Goal: Task Accomplishment & Management: Use online tool/utility

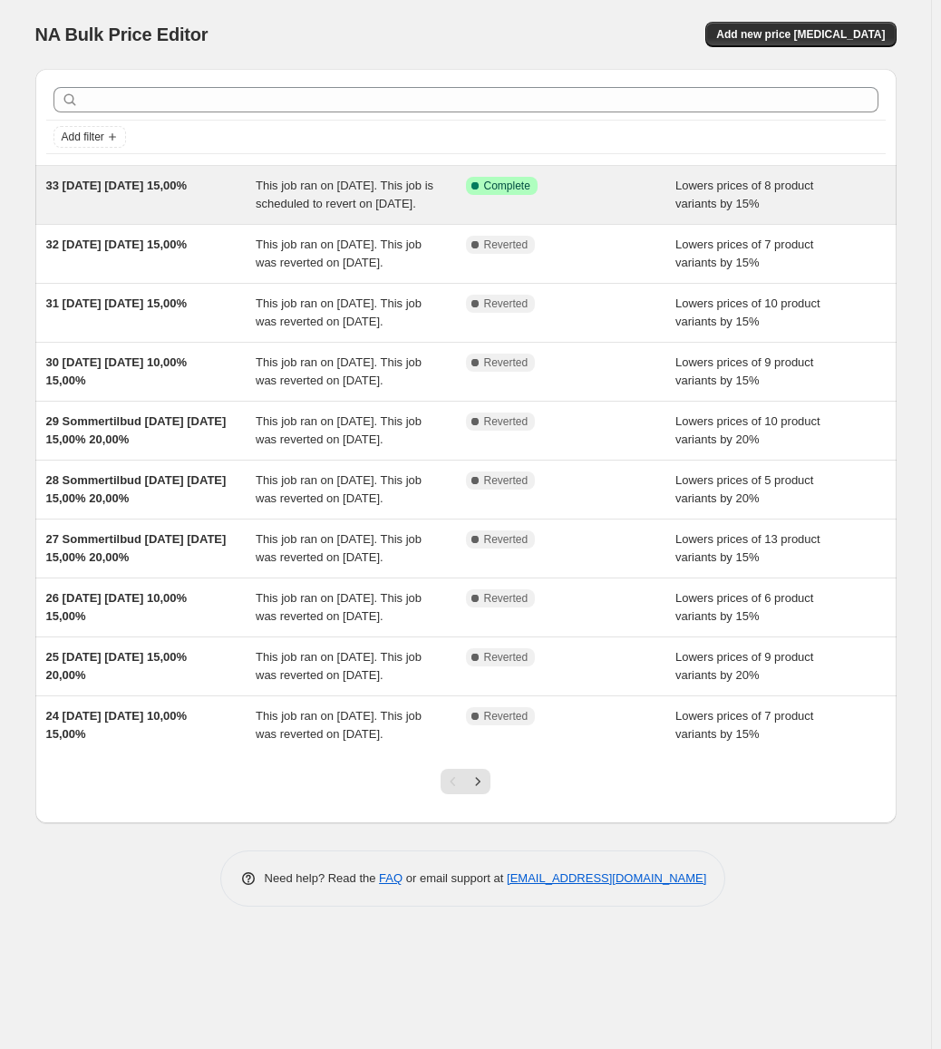
click at [287, 213] on div "This job ran on [DATE]. This job is scheduled to revert on [DATE]." at bounding box center [361, 195] width 210 height 36
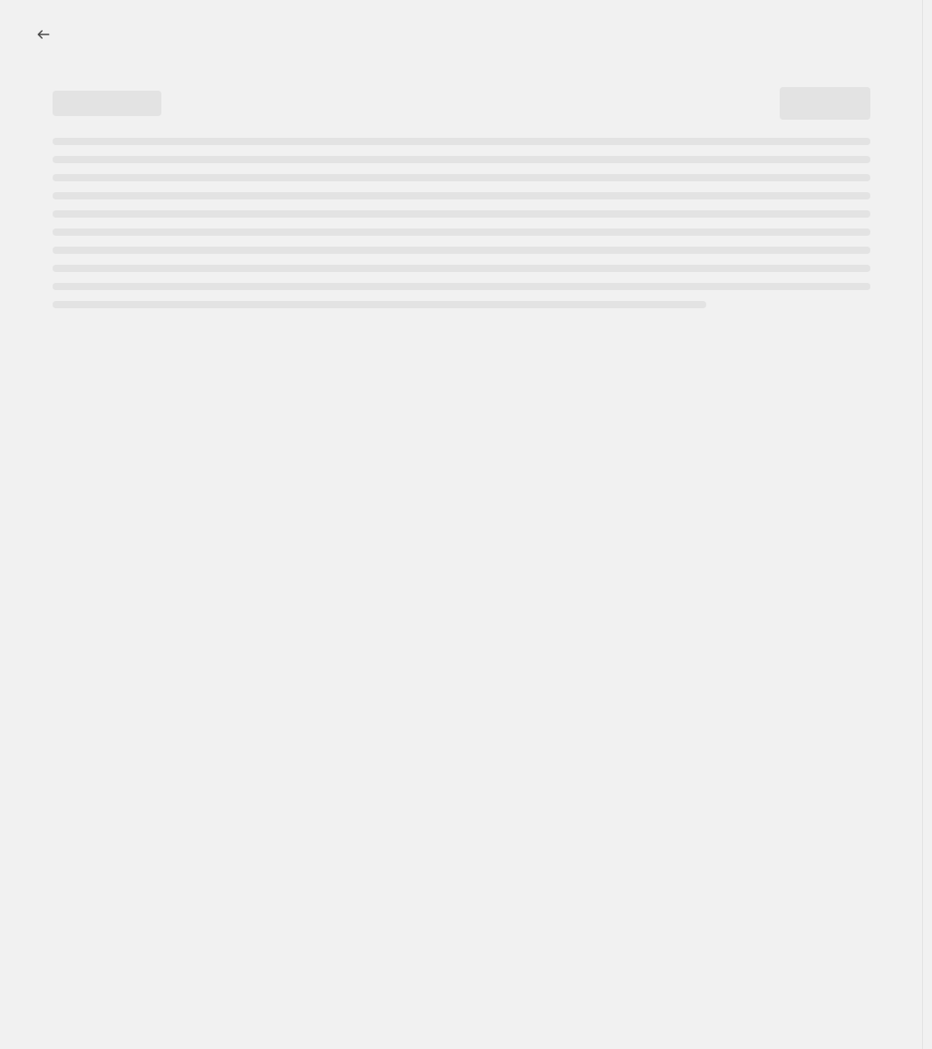
select select "percentage"
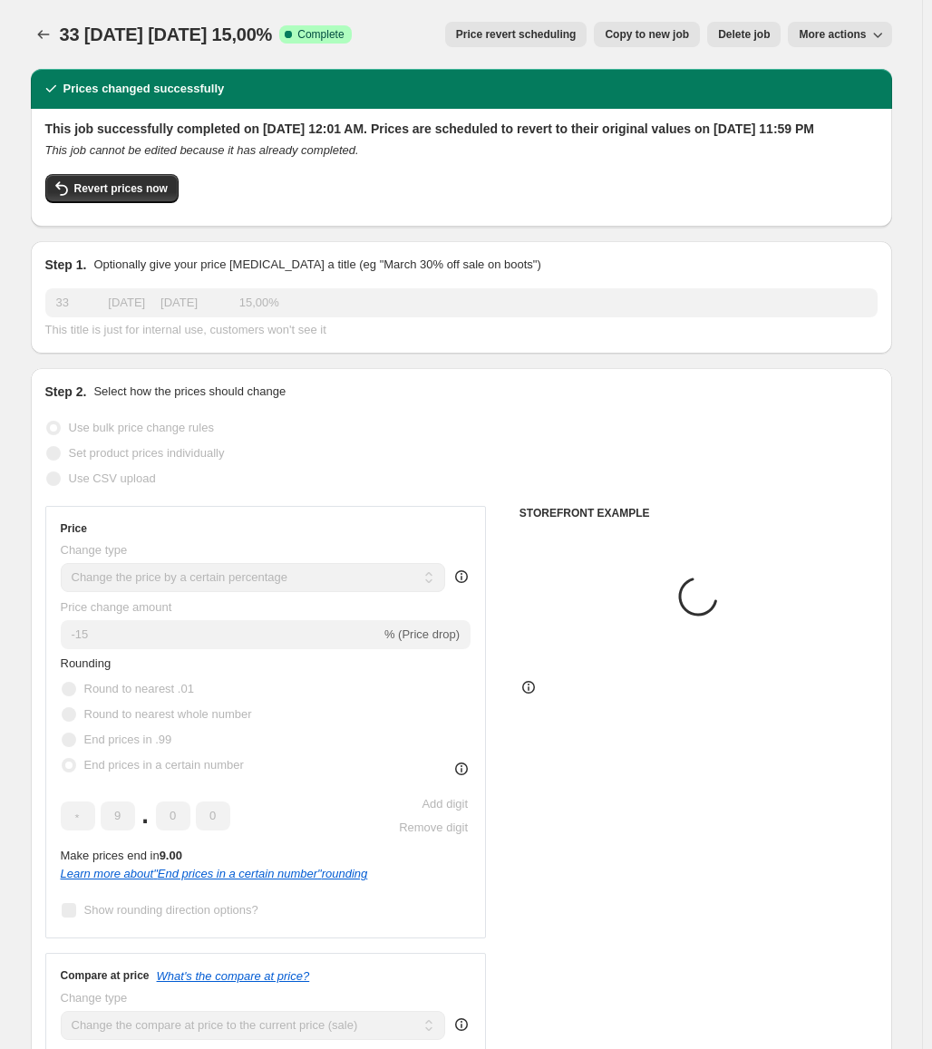
select select "collection"
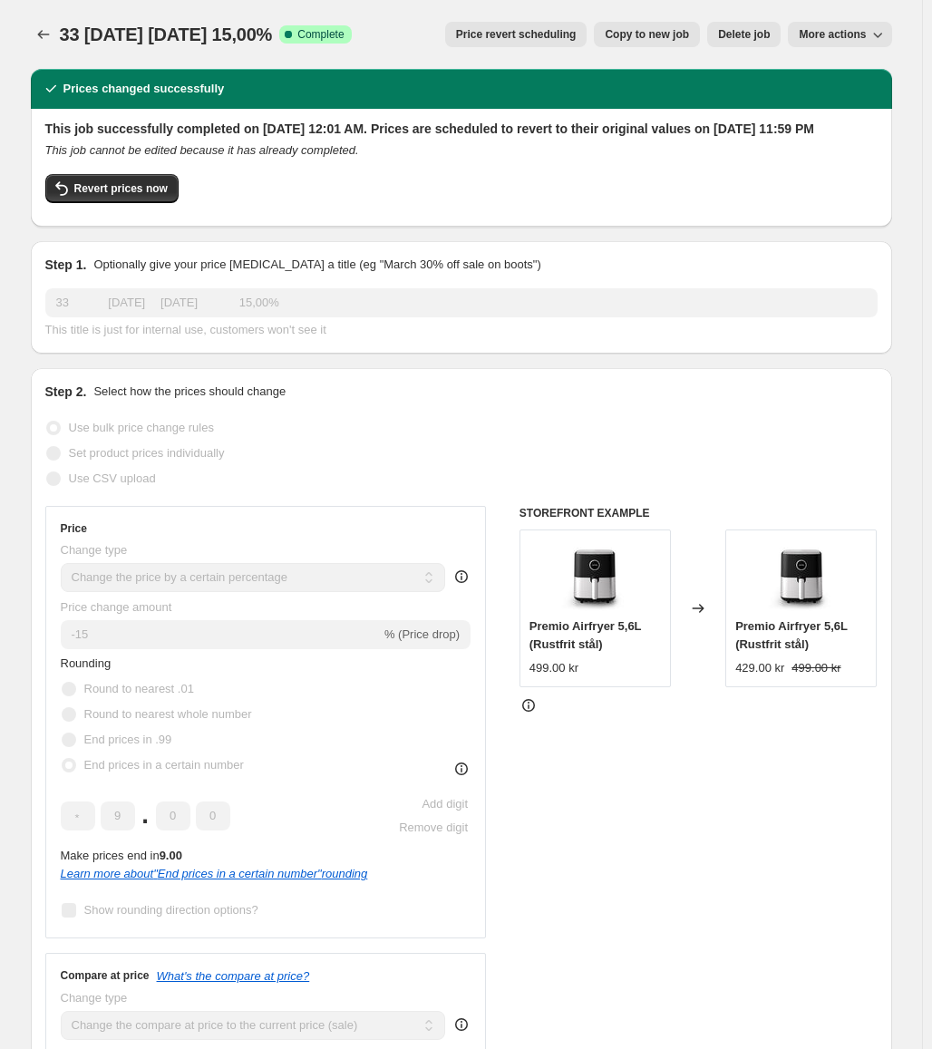
click at [655, 27] on button "Copy to new job" at bounding box center [647, 34] width 106 height 25
select select "percentage"
select select "collection"
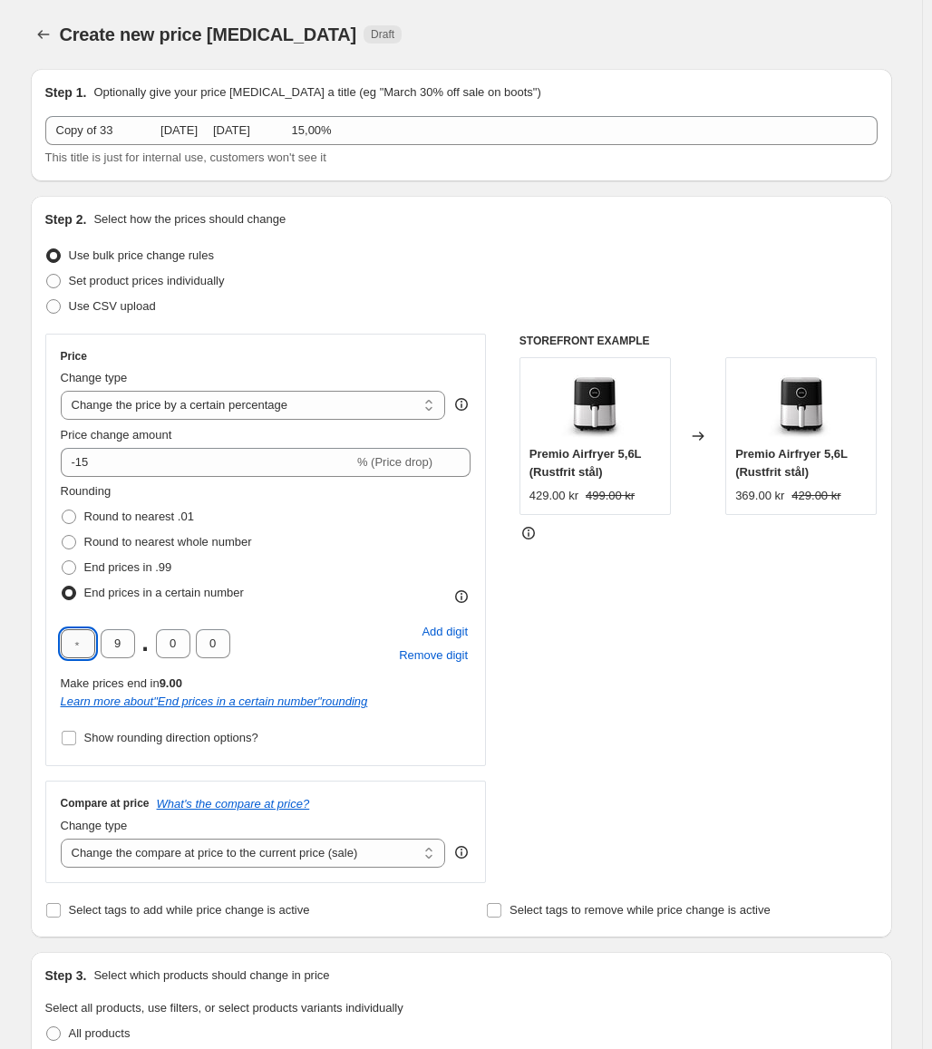
click at [86, 653] on input "text" at bounding box center [78, 643] width 34 height 29
click at [499, 763] on div "Price Change type Change the price to a certain amount Change the price by a ce…" at bounding box center [461, 609] width 833 height 550
click at [468, 630] on span "Add digit" at bounding box center [445, 632] width 46 height 18
click at [126, 632] on input "text" at bounding box center [118, 643] width 34 height 29
type input "9"
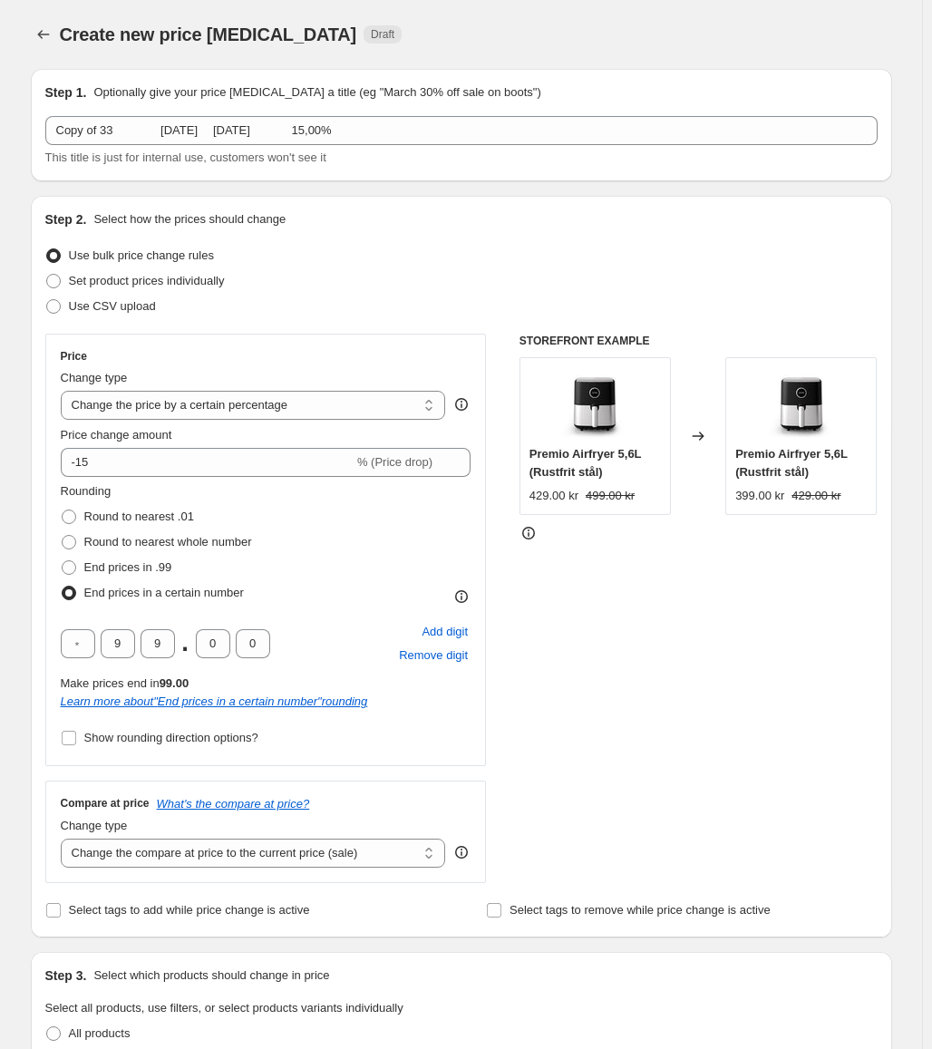
click at [433, 710] on div "Learn more about " End prices in a certain number " rounding" at bounding box center [266, 702] width 411 height 18
drag, startPoint x: 132, startPoint y: 647, endPoint x: 106, endPoint y: 652, distance: 26.0
click at [106, 652] on input "9" at bounding box center [118, 643] width 34 height 29
click at [468, 659] on span "Remove digit" at bounding box center [433, 656] width 69 height 18
type input "9"
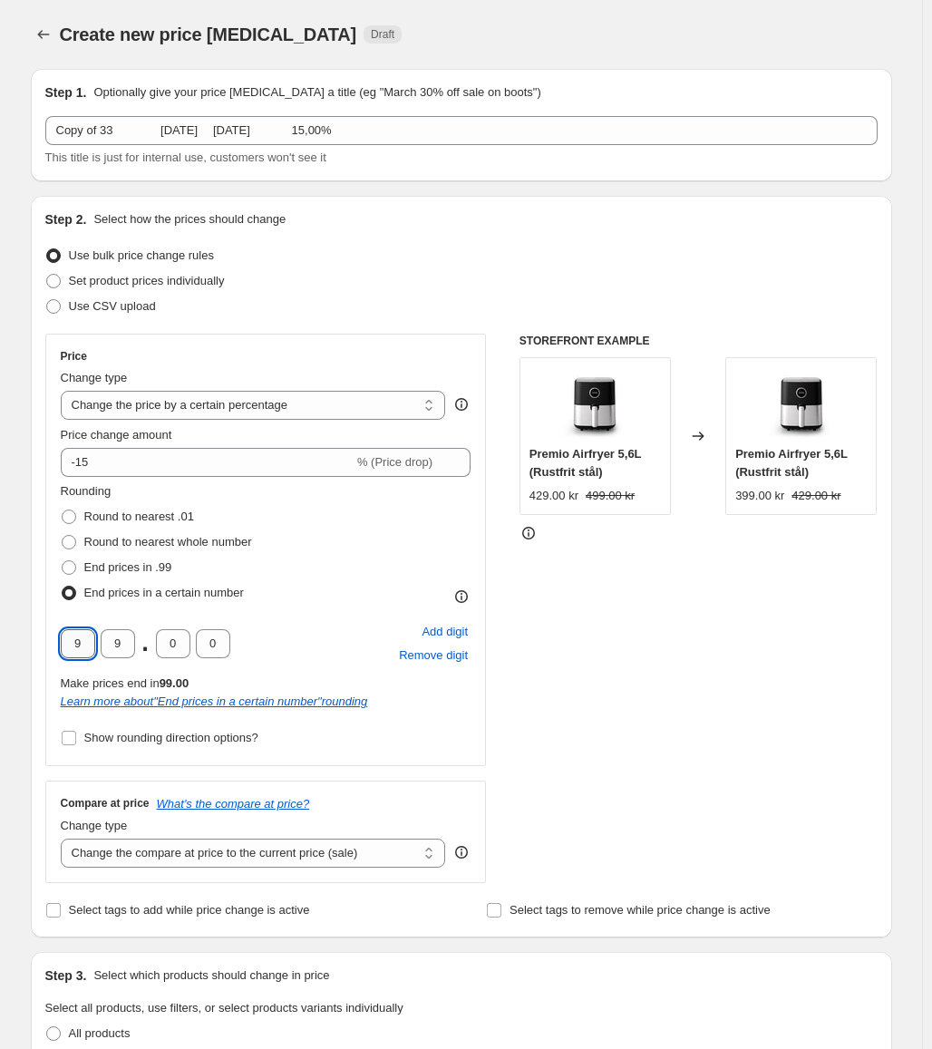
click at [93, 643] on input "9" at bounding box center [78, 643] width 34 height 29
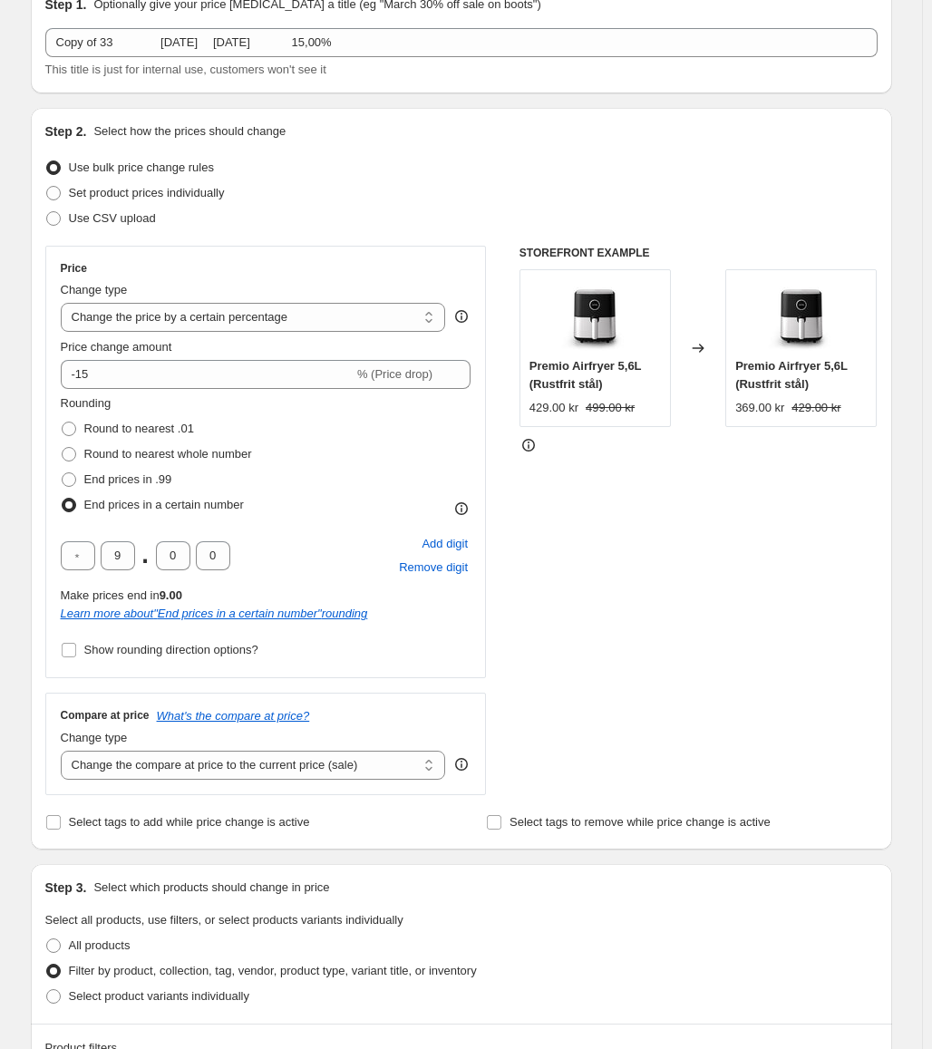
scroll to position [91, 0]
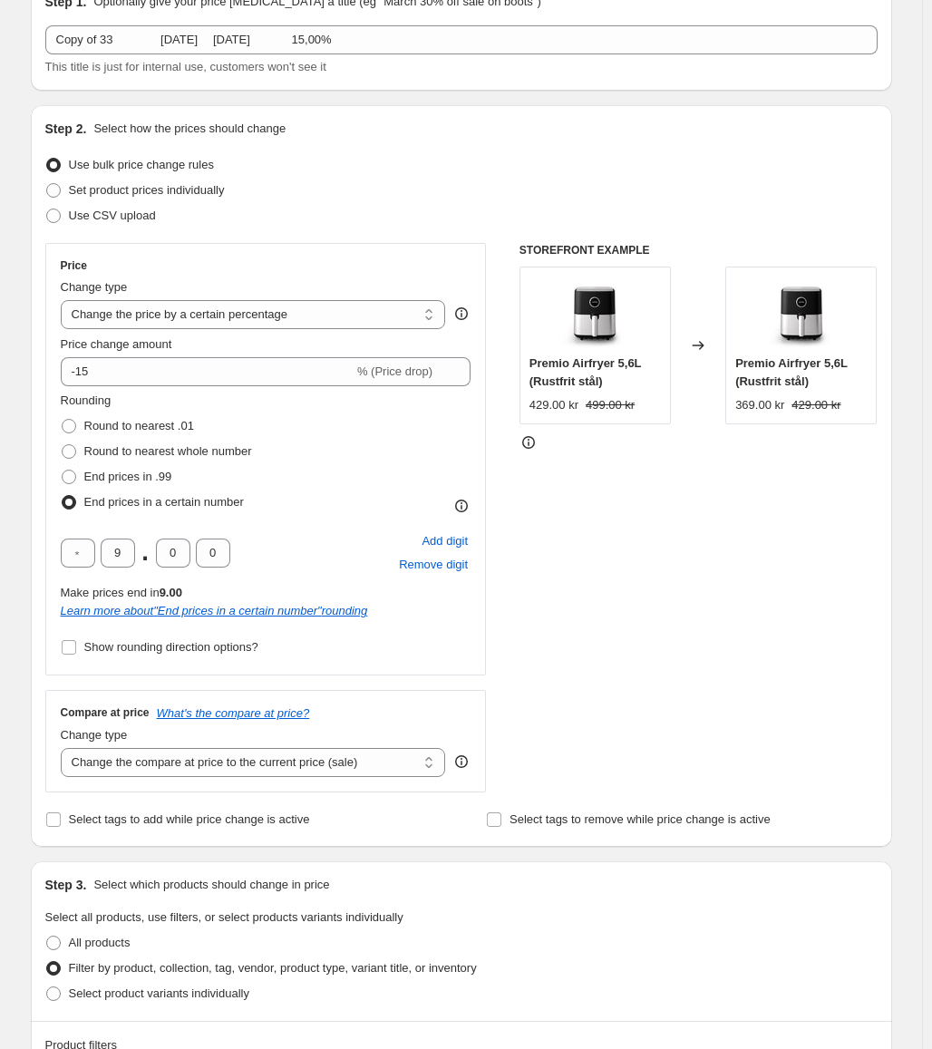
drag, startPoint x: 127, startPoint y: 644, endPoint x: 210, endPoint y: 677, distance: 89.6
click at [129, 645] on span "Show rounding direction options?" at bounding box center [171, 647] width 174 height 14
click at [228, 649] on span "Show rounding direction options?" at bounding box center [171, 647] width 174 height 14
click at [76, 649] on input "Show rounding direction options?" at bounding box center [69, 647] width 15 height 15
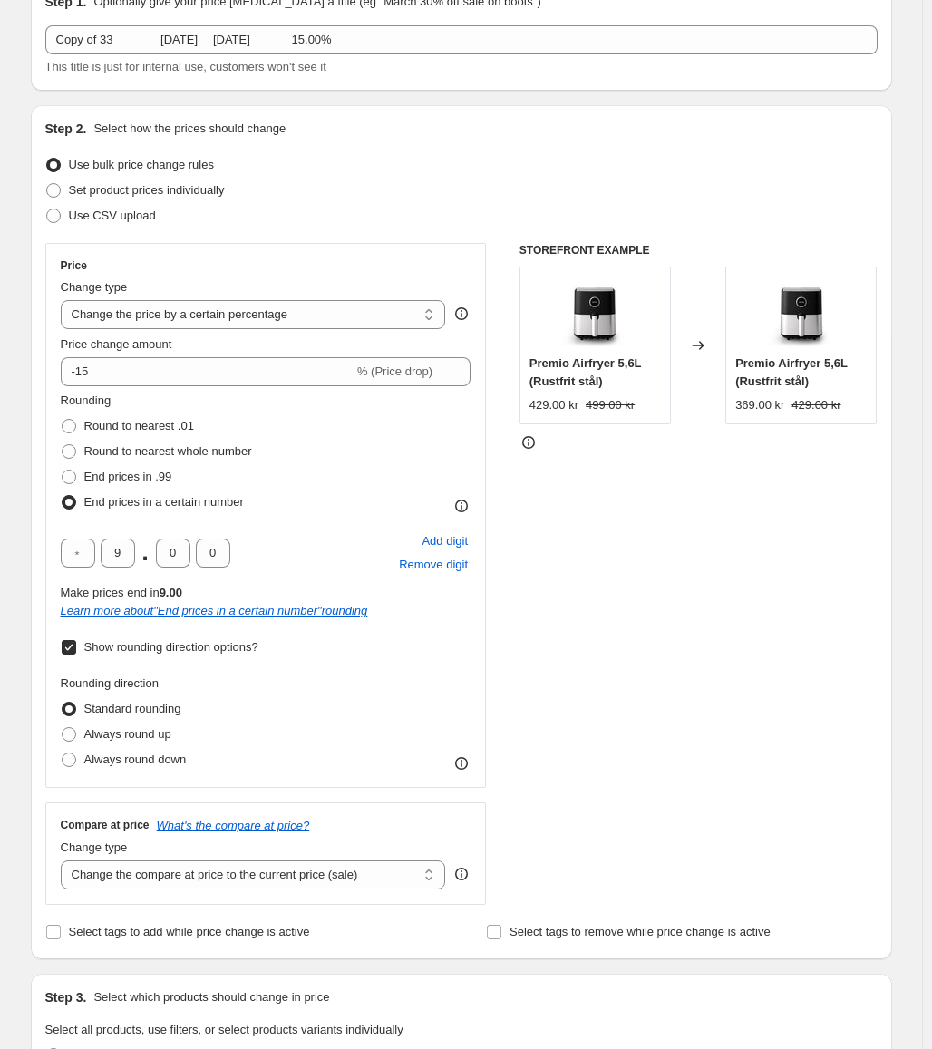
click at [194, 650] on span "Show rounding direction options?" at bounding box center [171, 647] width 174 height 14
click at [76, 650] on input "Show rounding direction options?" at bounding box center [69, 647] width 15 height 15
checkbox input "false"
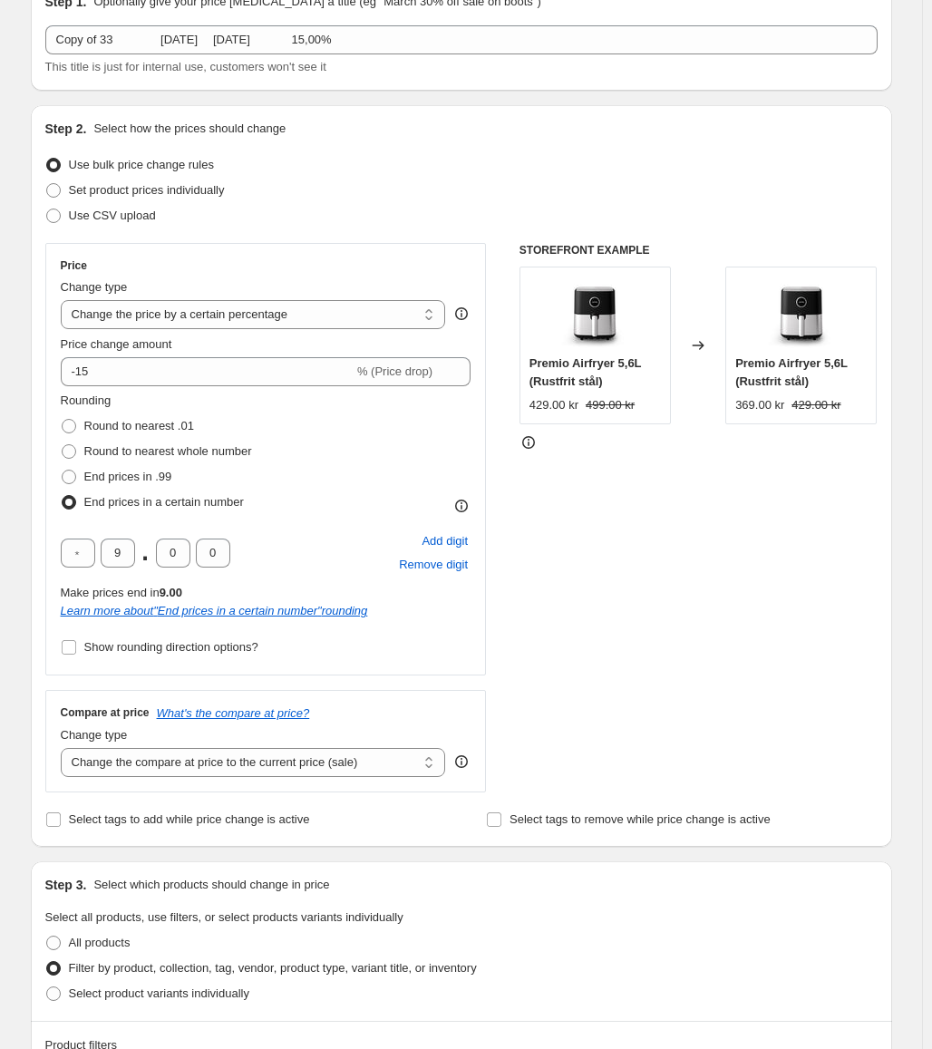
drag, startPoint x: 443, startPoint y: 538, endPoint x: 188, endPoint y: 572, distance: 258.1
click at [442, 538] on span "Add digit" at bounding box center [445, 541] width 46 height 18
click at [128, 556] on input "text" at bounding box center [118, 553] width 34 height 29
type input "9"
click at [427, 564] on span "Remove digit" at bounding box center [433, 565] width 69 height 18
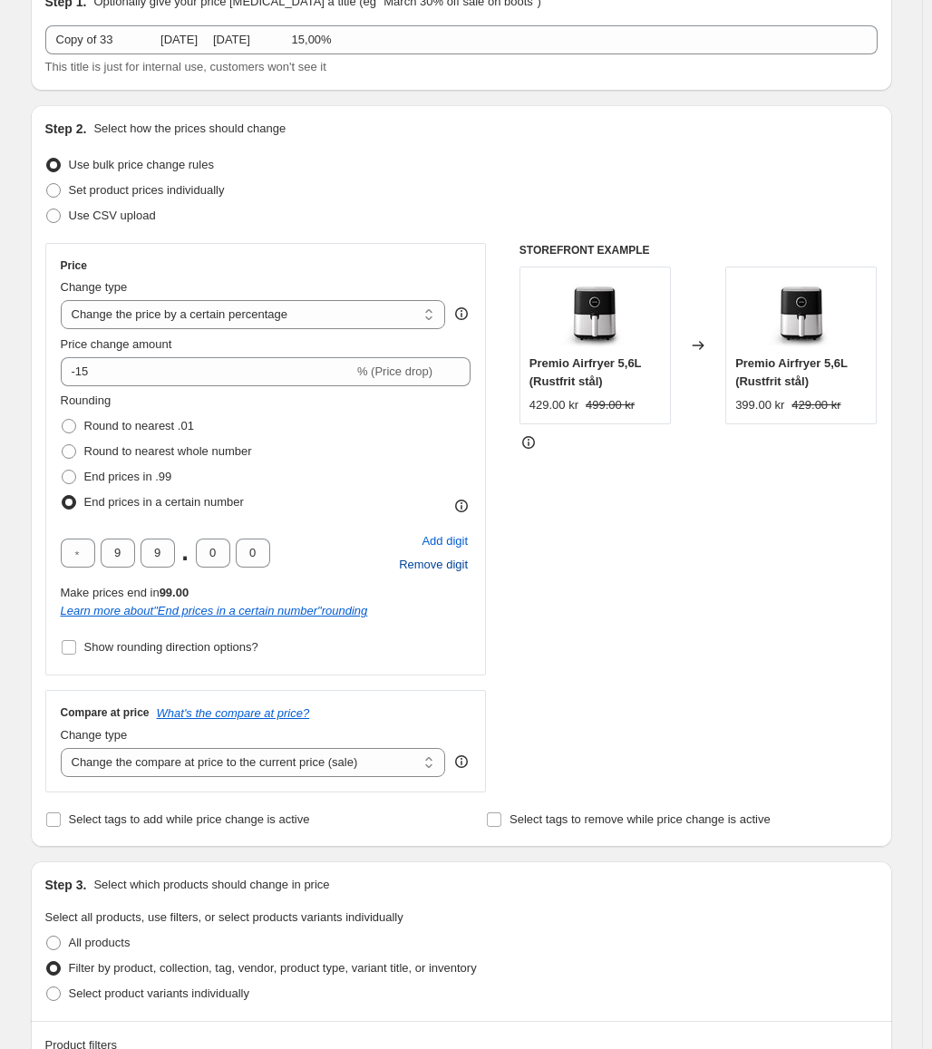
type input "9"
click at [627, 619] on div "STOREFRONT EXAMPLE Premio Airfryer 5,6L (Rustfrit stål) 429.00 kr 499.00 kr Cha…" at bounding box center [699, 518] width 358 height 550
drag, startPoint x: 116, startPoint y: 369, endPoint x: 83, endPoint y: 376, distance: 33.4
click at [83, 376] on input "-15" at bounding box center [207, 371] width 293 height 29
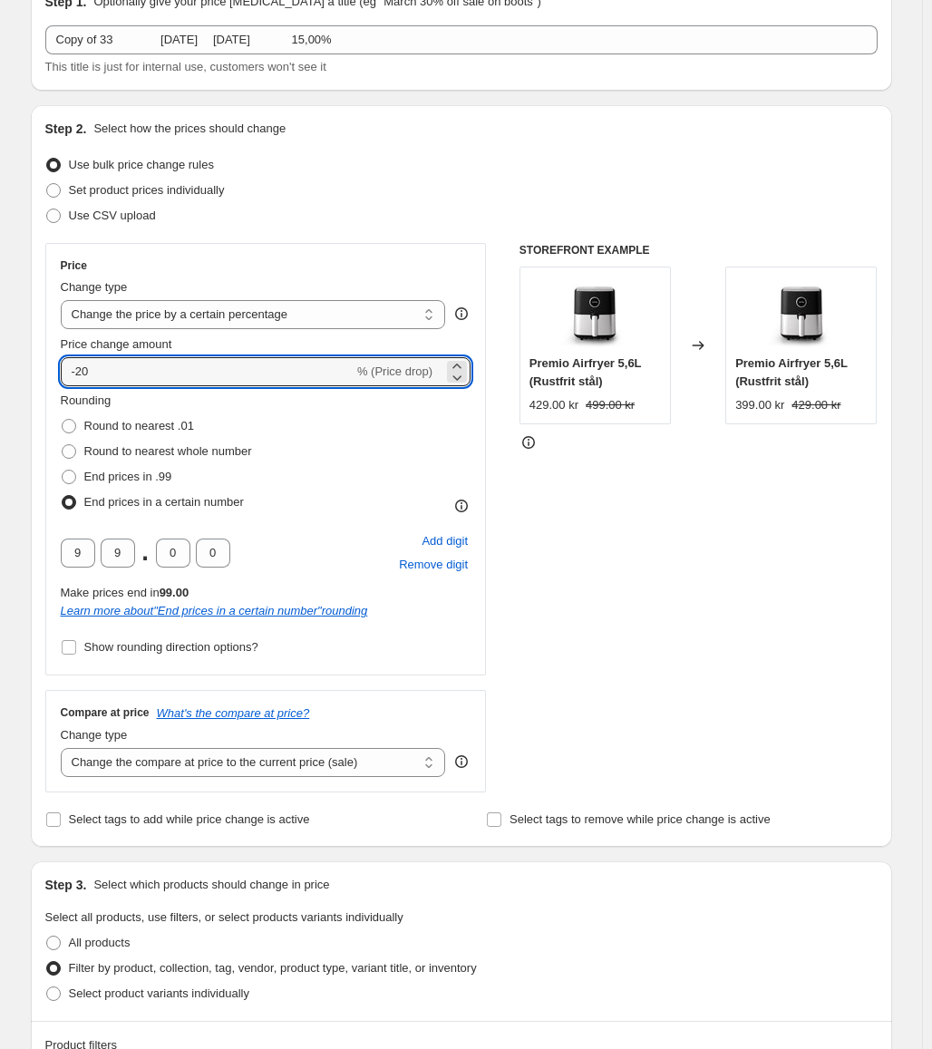
type input "-20"
click at [593, 561] on div "STOREFRONT EXAMPLE Premio Airfryer 5,6L (Rustfrit stål) 429.00 kr 499.00 kr Cha…" at bounding box center [699, 518] width 358 height 550
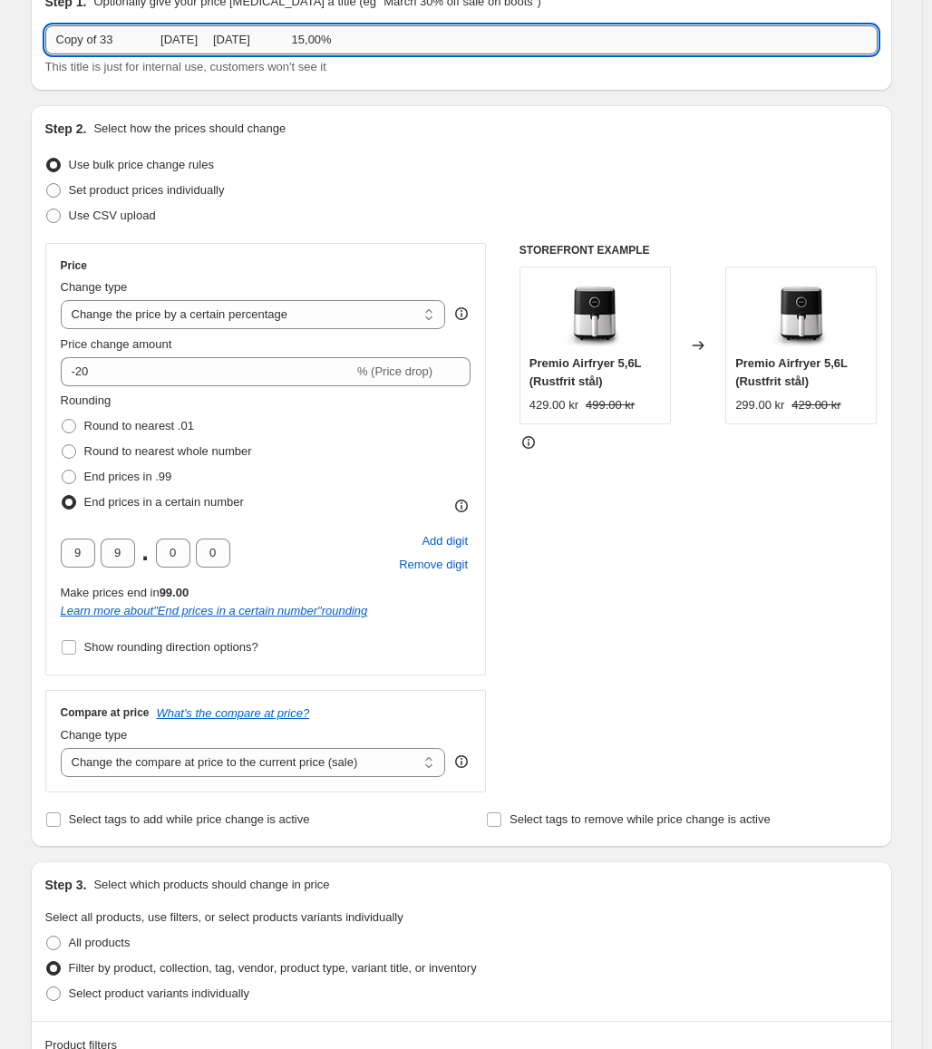
click at [399, 49] on input "Copy of 33 [DATE] [DATE] 15,00%" at bounding box center [461, 39] width 833 height 29
paste input "34 [DATE] [DATE] 15,00% 20"
type input "34 [DATE] [DATE] 15,00% 20,00%"
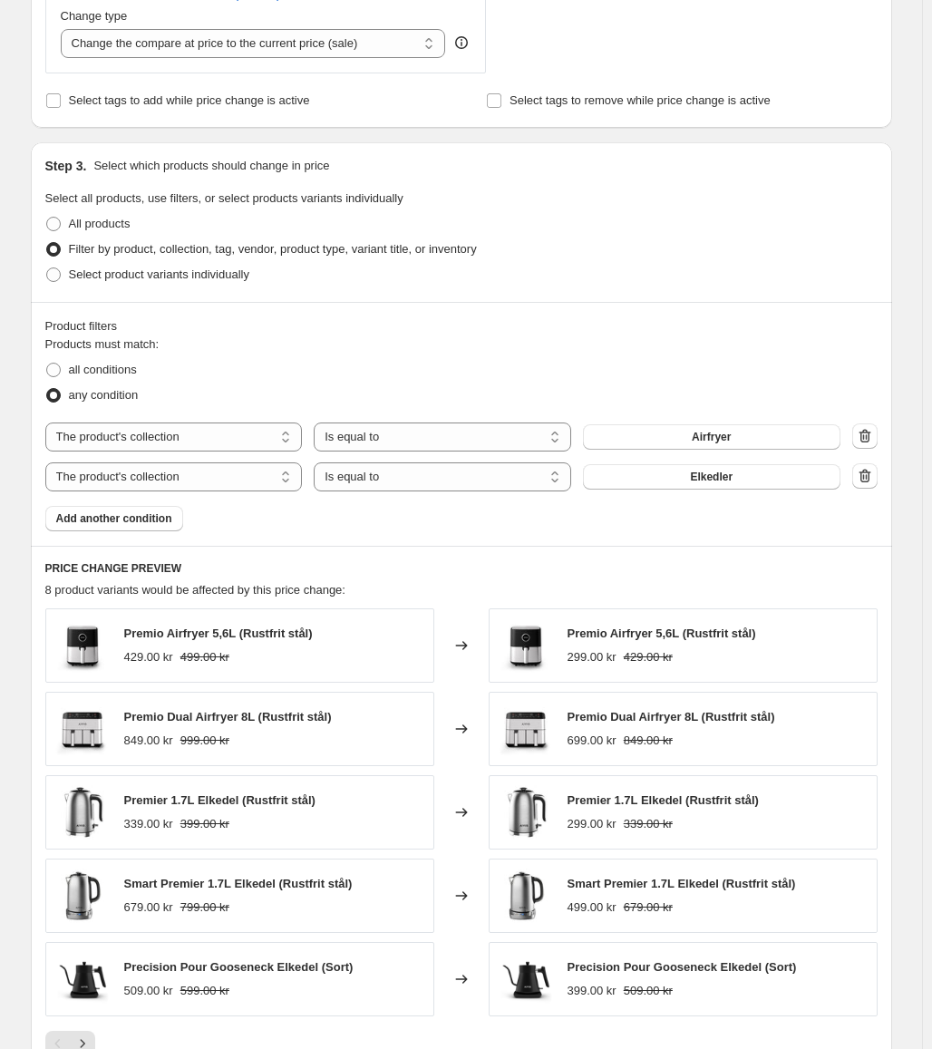
scroll to position [816, 0]
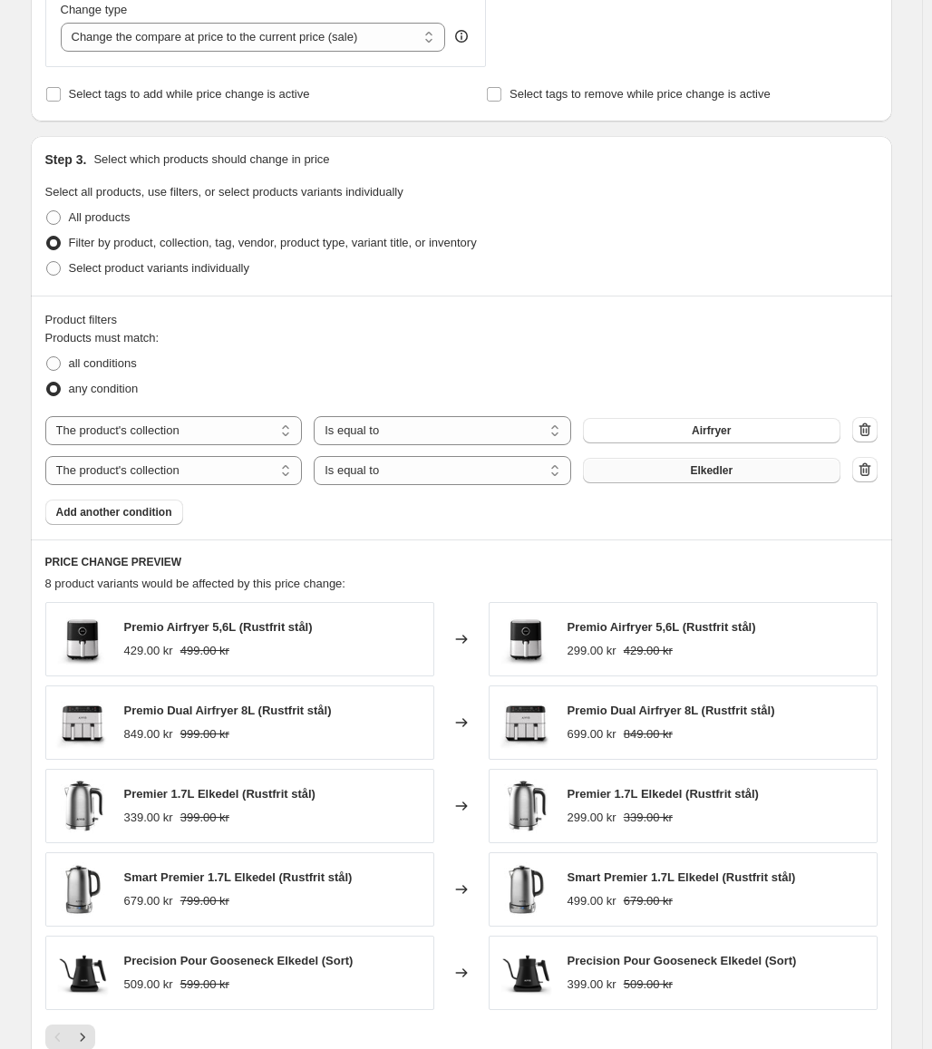
click at [711, 475] on span "Elkedler" at bounding box center [711, 470] width 43 height 15
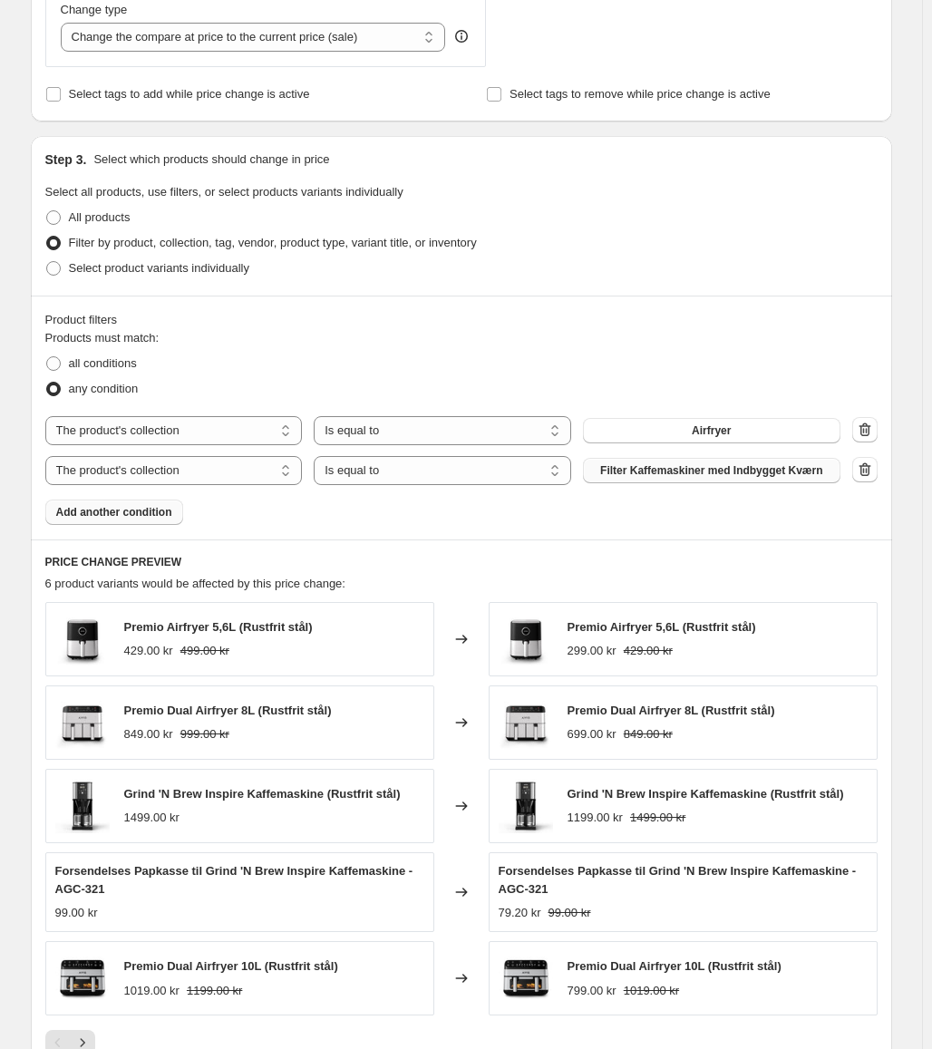
click at [132, 517] on span "Add another condition" at bounding box center [114, 512] width 116 height 15
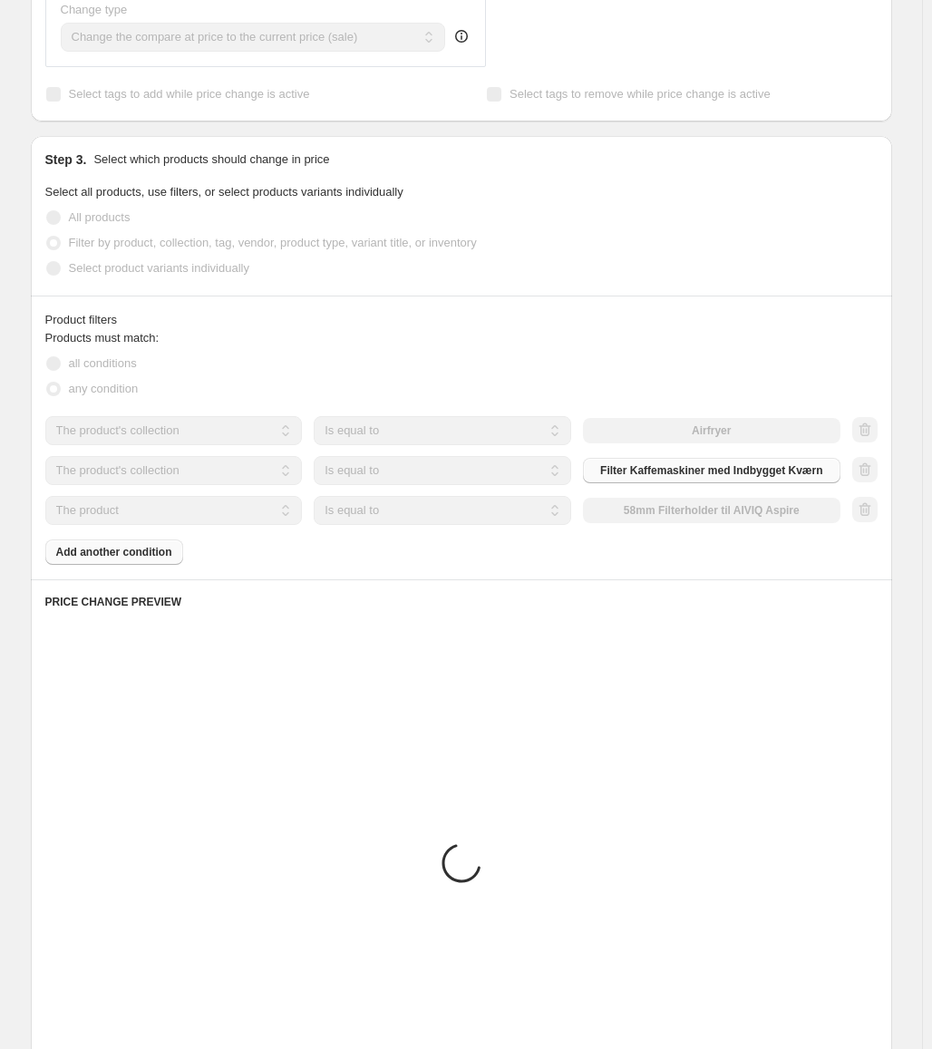
click at [122, 555] on div "Products must match: all conditions any condition The product The product's col…" at bounding box center [461, 447] width 833 height 236
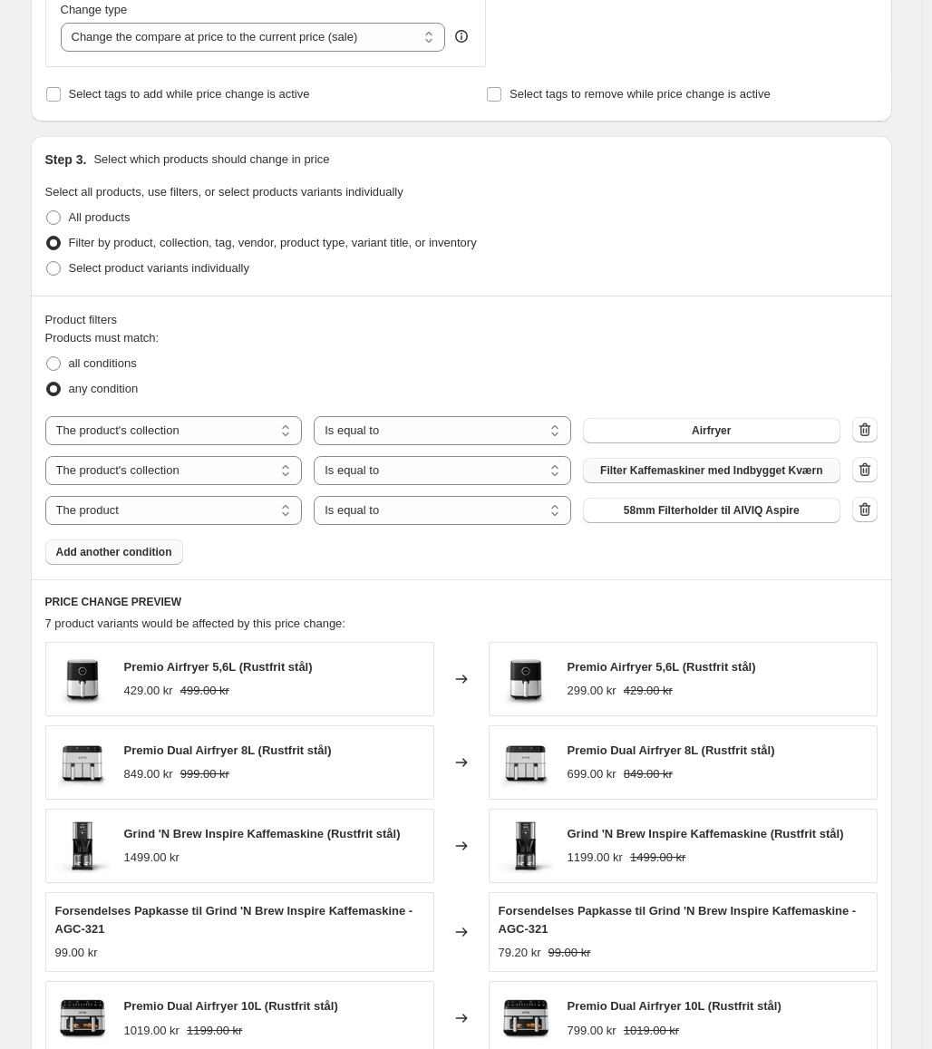
click at [95, 564] on button "Add another condition" at bounding box center [114, 552] width 138 height 25
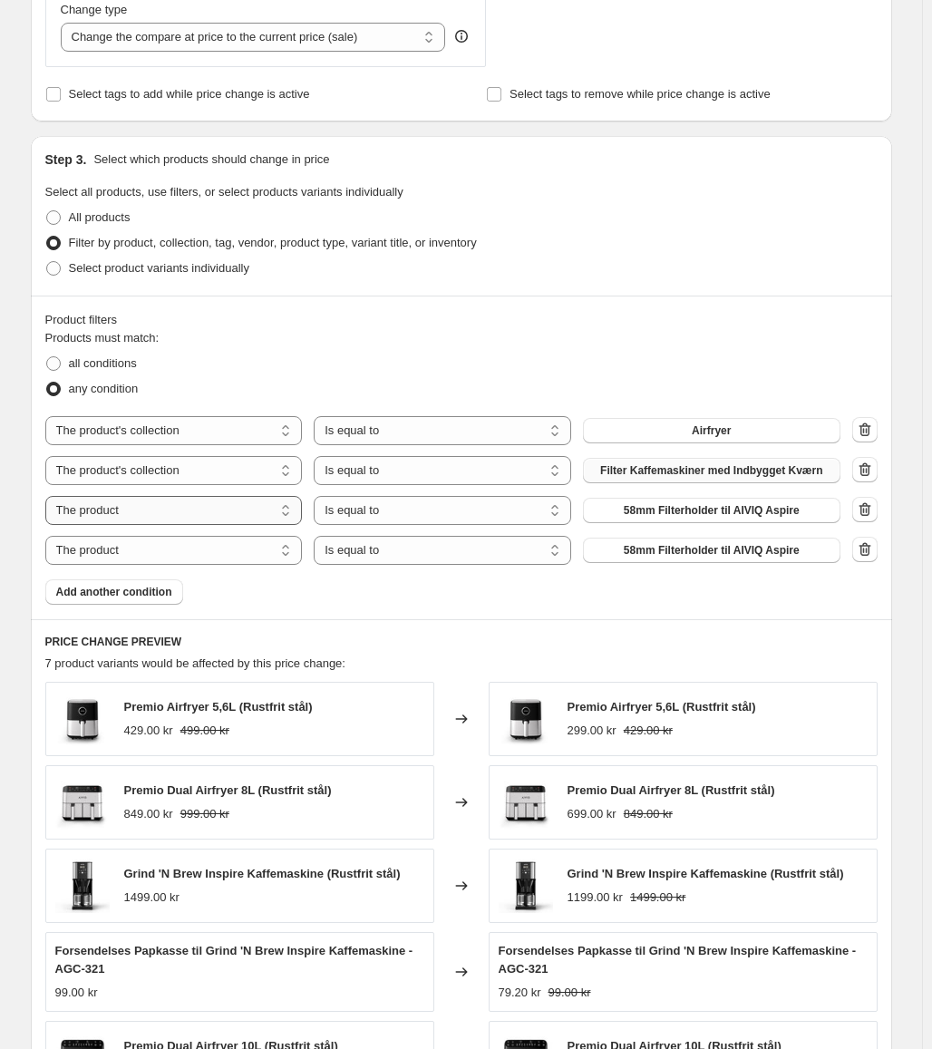
click at [132, 512] on select "The product The product's collection The product's tag The product's vendor The…" at bounding box center [174, 510] width 258 height 29
select select "collection"
click at [211, 553] on select "The product The product's collection The product's tag The product's vendor The…" at bounding box center [174, 550] width 258 height 29
select select "collection"
click at [706, 514] on span "Airfryer" at bounding box center [711, 510] width 39 height 15
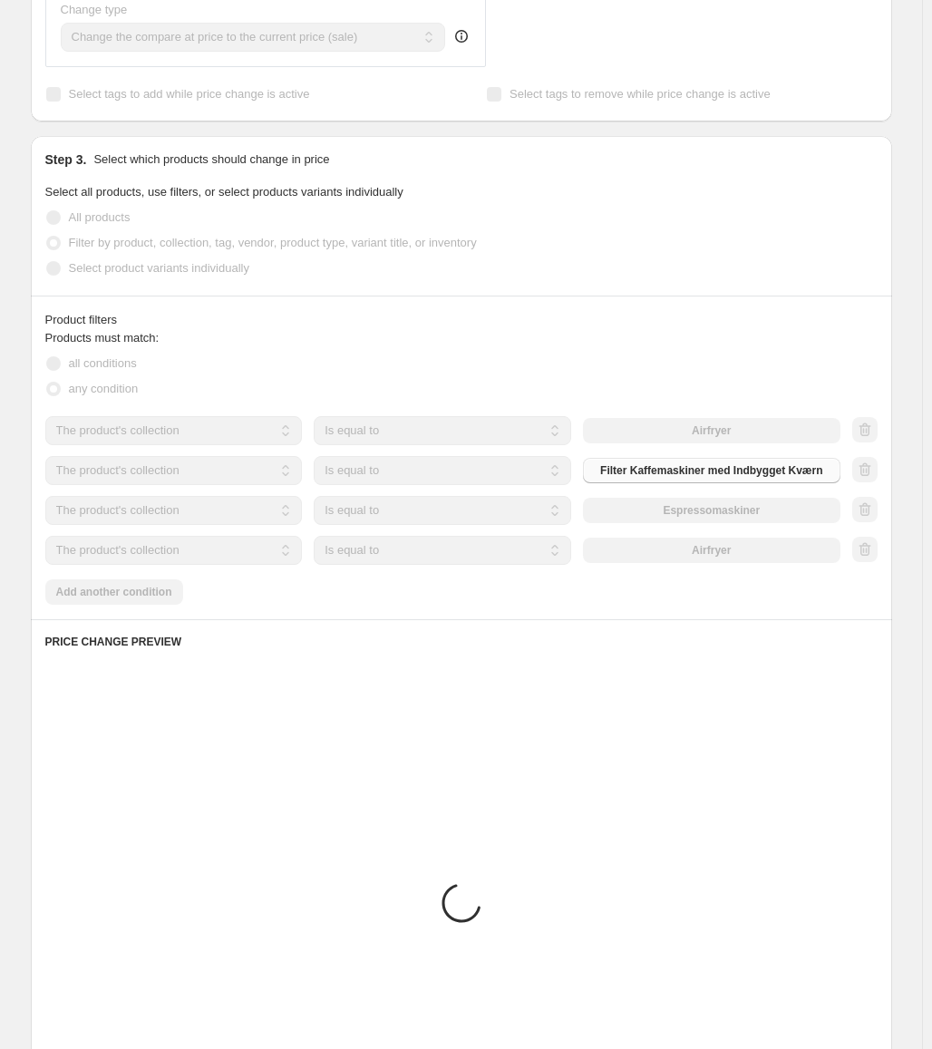
click at [756, 557] on div "The product The product's collection The product's tag The product's vendor The…" at bounding box center [442, 550] width 795 height 29
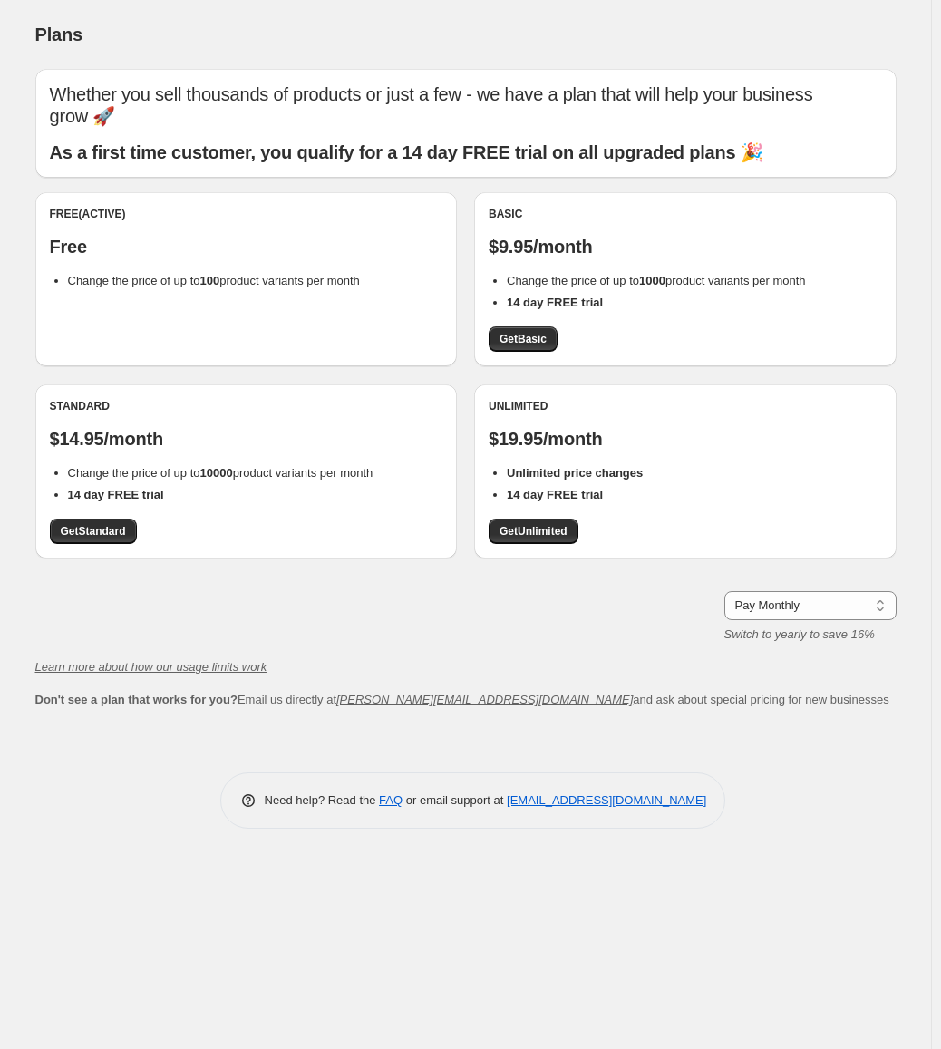
drag, startPoint x: 260, startPoint y: 295, endPoint x: 204, endPoint y: 298, distance: 56.3
click at [204, 298] on div "Free (Active) Free Change the price of up to 100 product variants per month" at bounding box center [246, 279] width 423 height 174
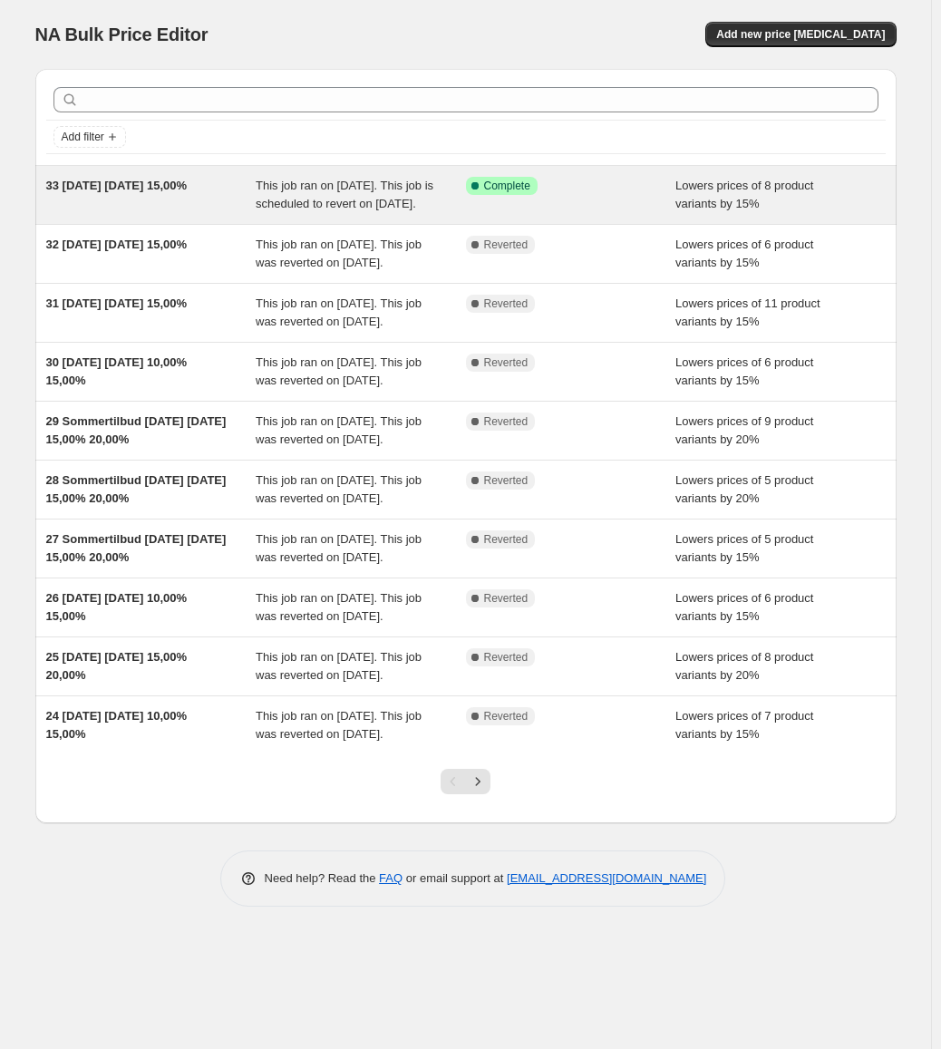
click at [223, 213] on div "33 [DATE] [DATE] 15,00%" at bounding box center [151, 195] width 210 height 36
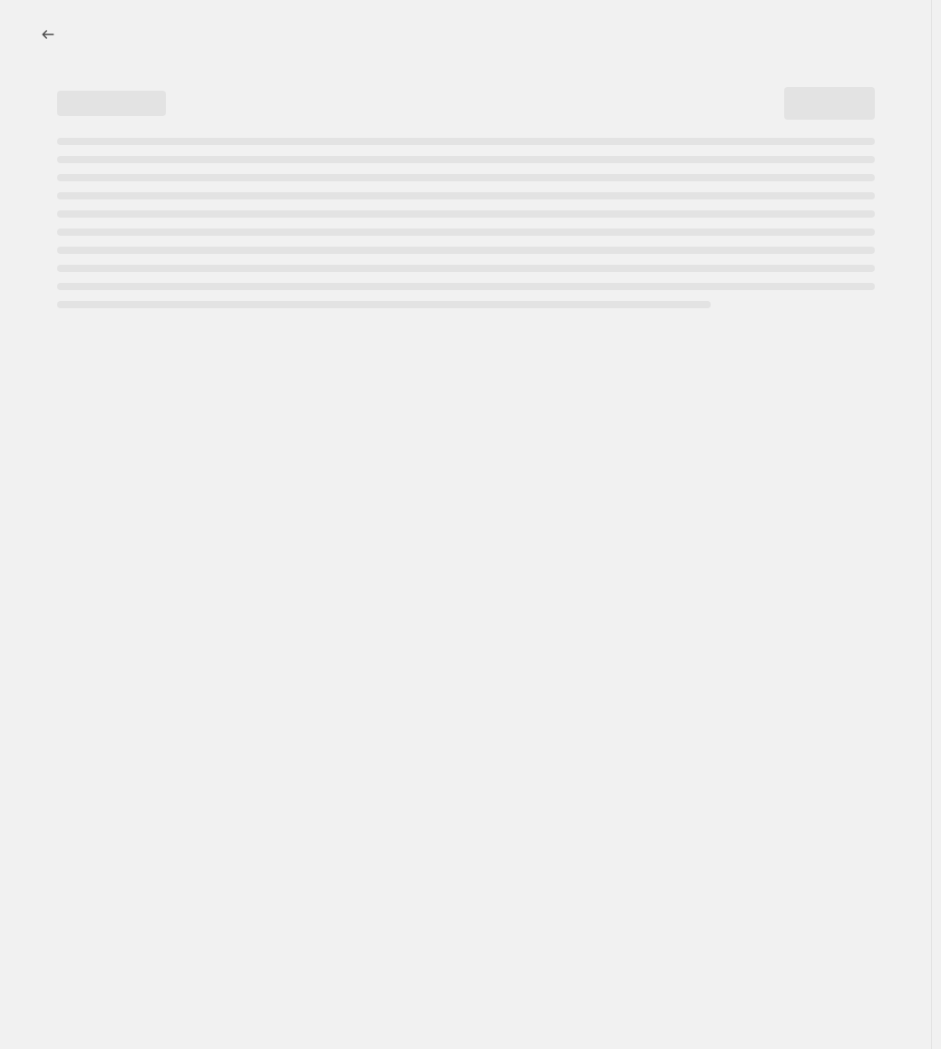
select select "percentage"
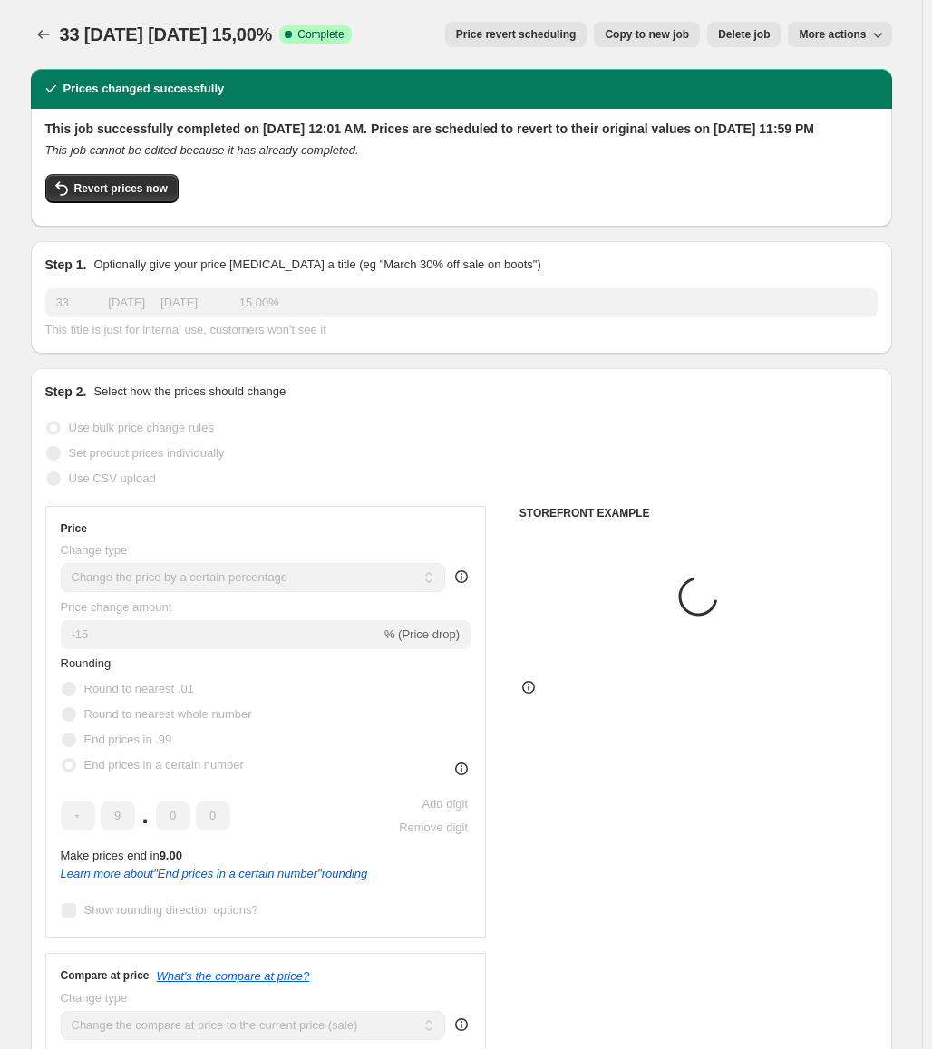
select select "collection"
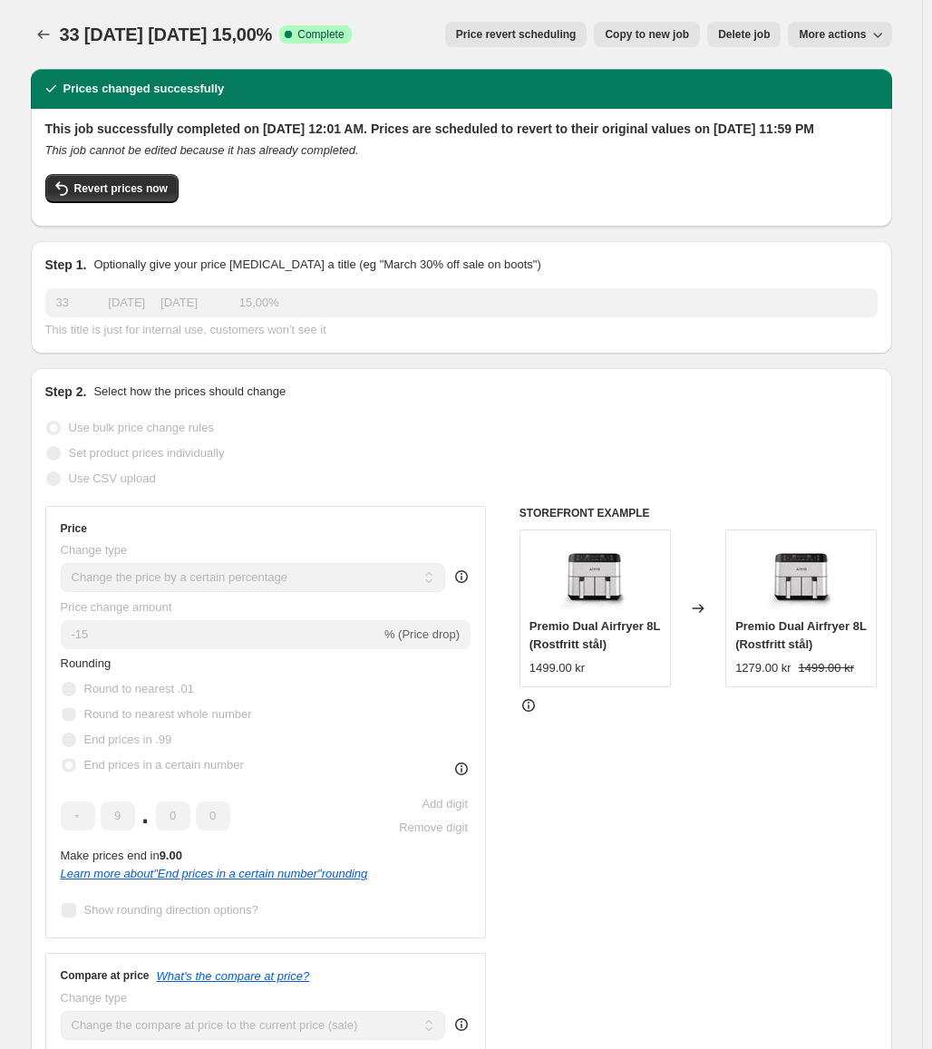
click at [686, 42] on button "Copy to new job" at bounding box center [647, 34] width 106 height 25
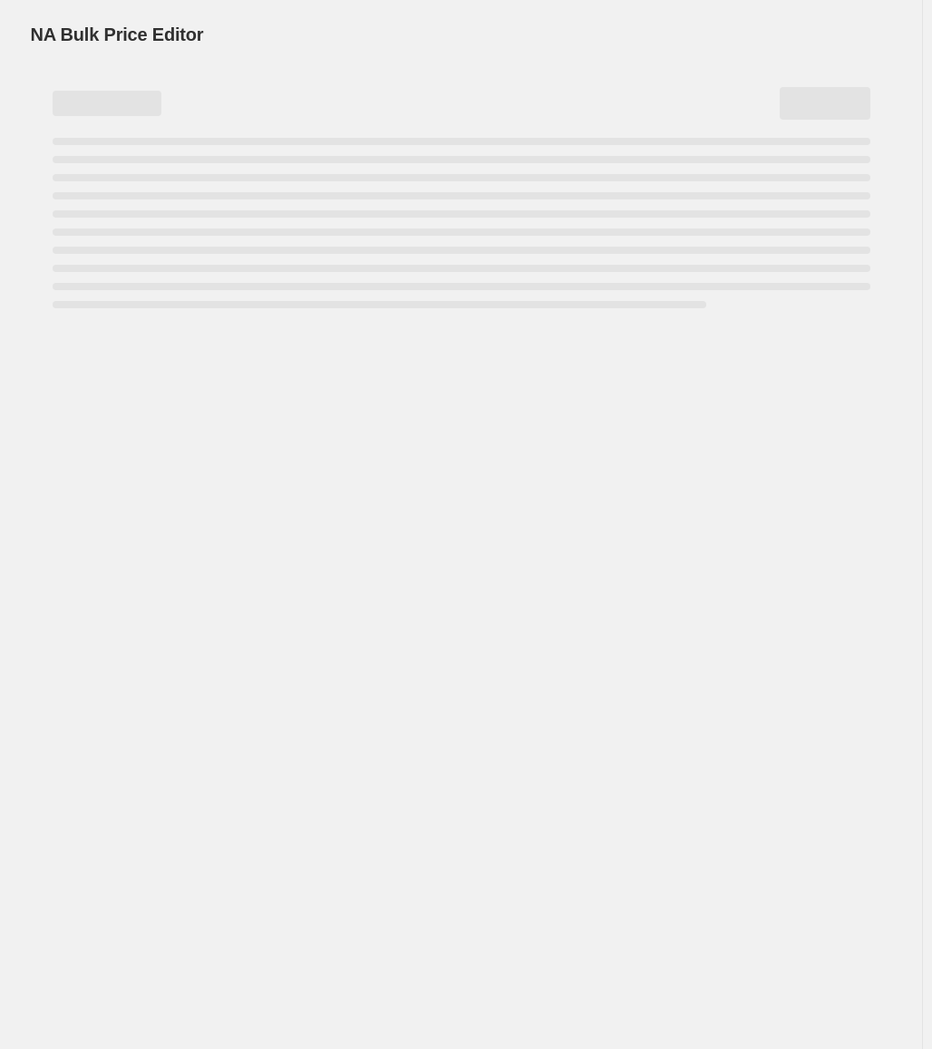
select select "percentage"
select select "collection"
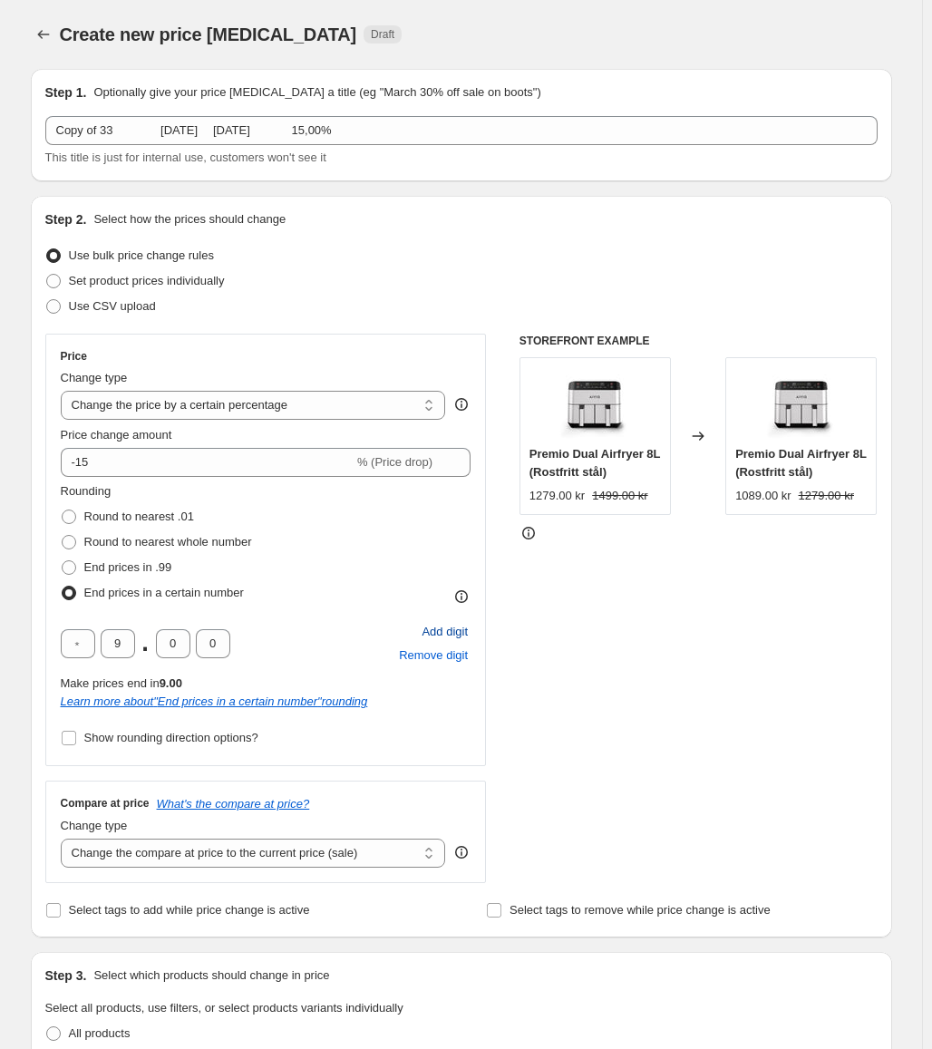
drag, startPoint x: 450, startPoint y: 629, endPoint x: 454, endPoint y: 637, distance: 9.3
click at [450, 629] on span "Add digit" at bounding box center [445, 632] width 46 height 18
click at [122, 642] on input "text" at bounding box center [118, 643] width 34 height 29
type input "9"
drag, startPoint x: 141, startPoint y: 648, endPoint x: 129, endPoint y: 648, distance: 11.8
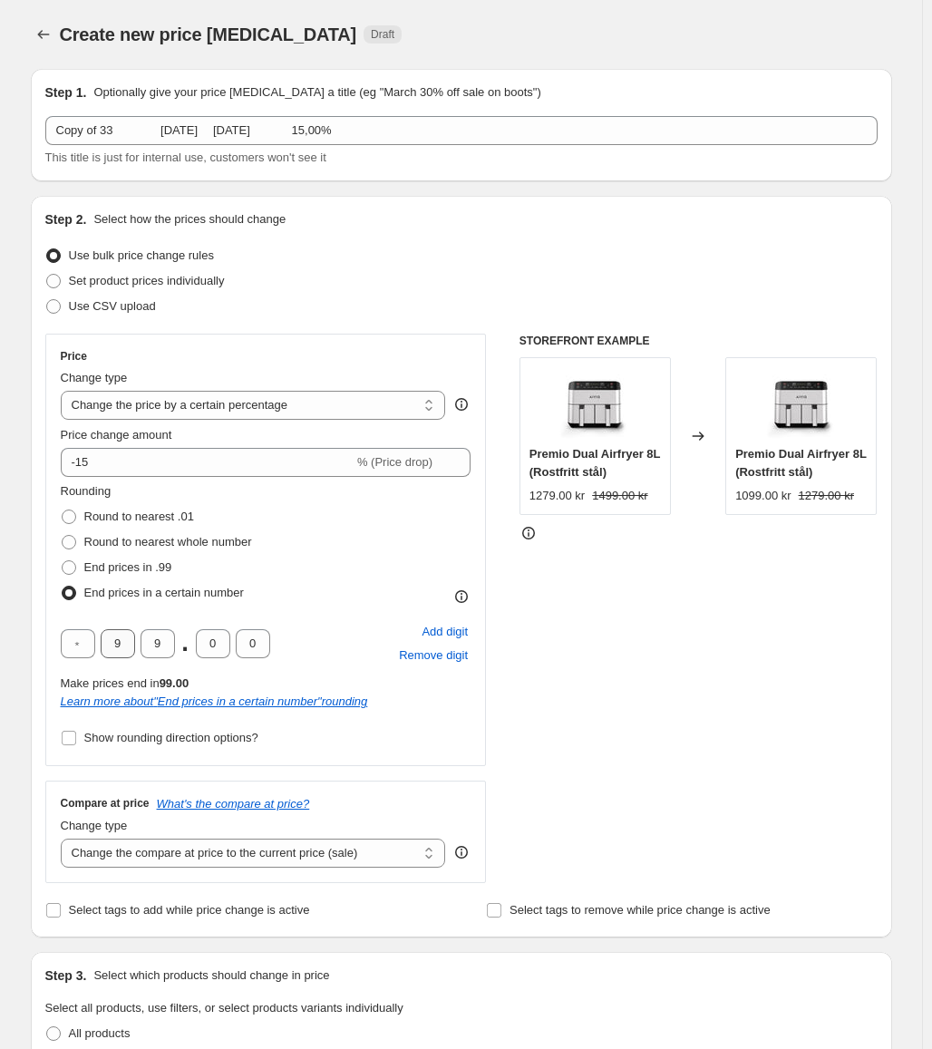
click at [129, 648] on div "9 9 . 0 0" at bounding box center [166, 643] width 210 height 29
drag, startPoint x: 129, startPoint y: 648, endPoint x: 79, endPoint y: 638, distance: 50.7
click at [79, 638] on div "9 9 . 0 0" at bounding box center [166, 643] width 210 height 29
click at [430, 657] on span "Remove digit" at bounding box center [433, 656] width 69 height 18
type input "9"
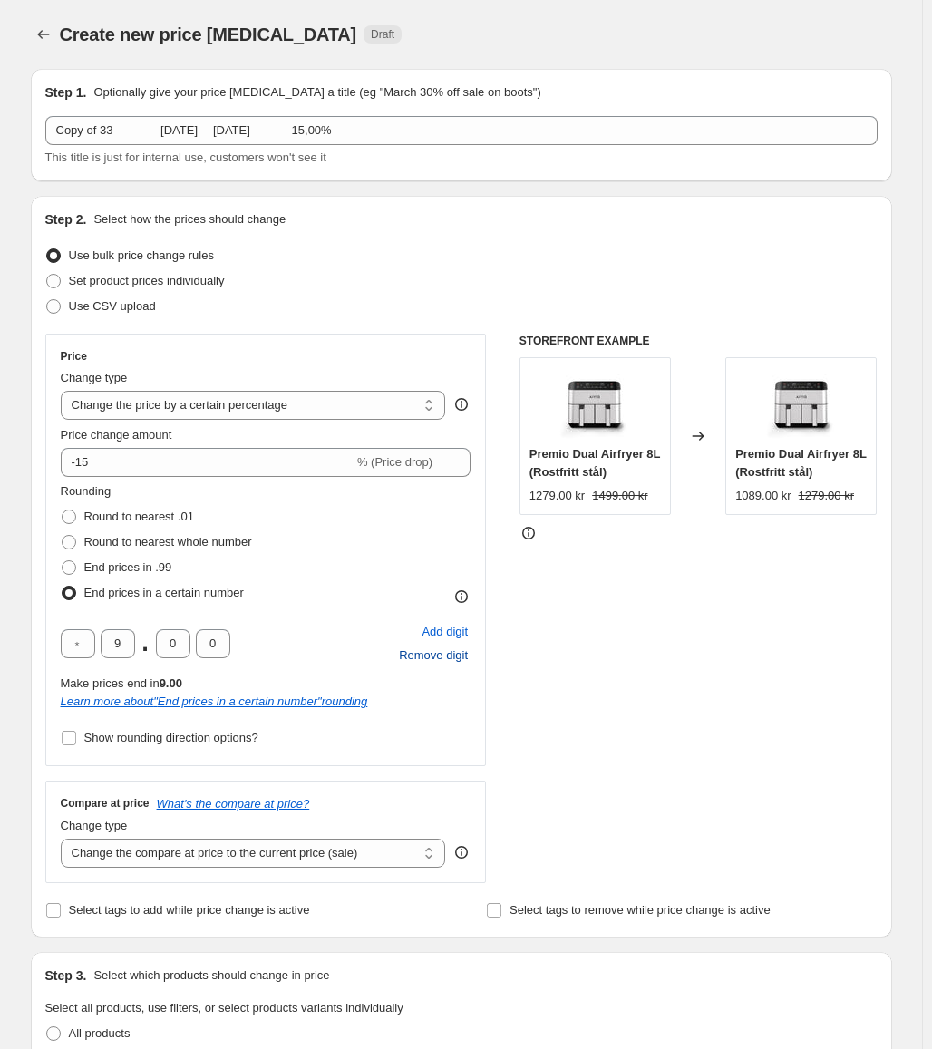
click at [430, 657] on span "Remove digit" at bounding box center [433, 656] width 69 height 18
type input "9"
click at [161, 734] on span "Show rounding direction options?" at bounding box center [171, 738] width 174 height 14
click at [76, 734] on input "Show rounding direction options?" at bounding box center [69, 738] width 15 height 15
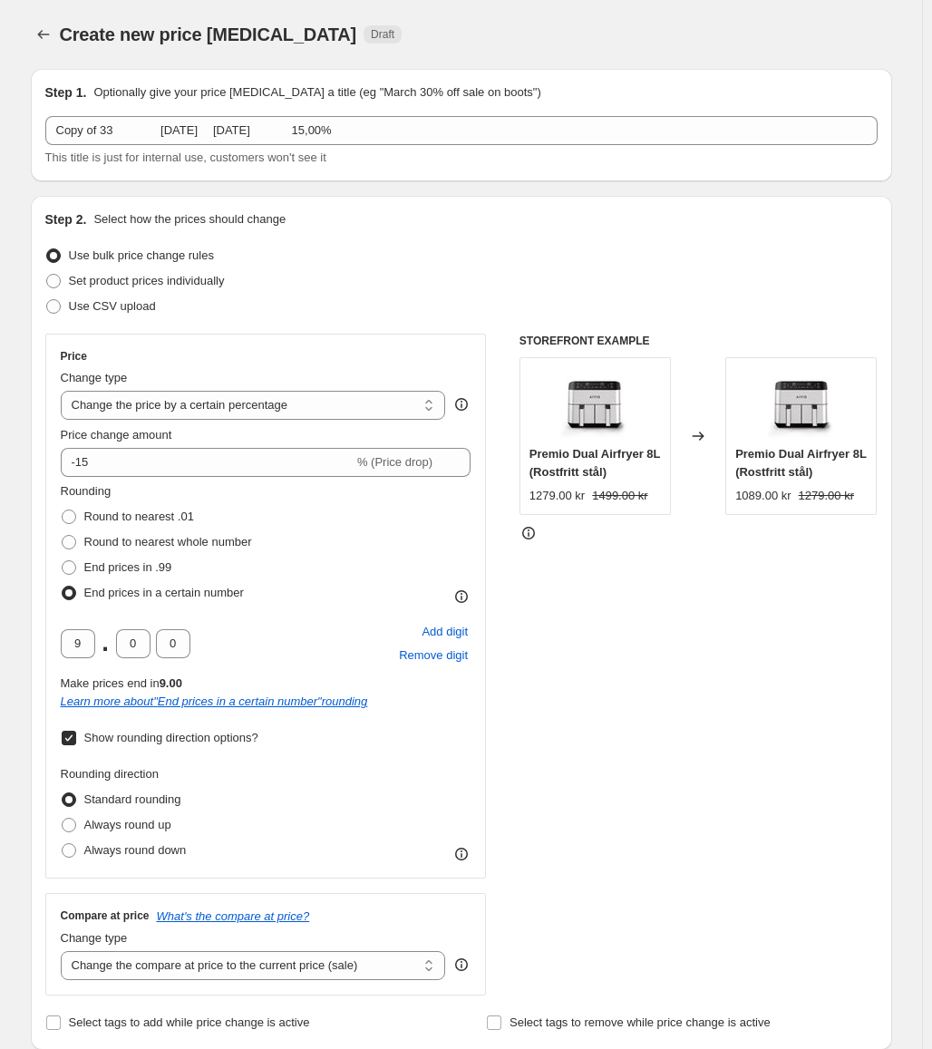
click at [101, 742] on span "Show rounding direction options?" at bounding box center [171, 738] width 174 height 14
click at [76, 742] on input "Show rounding direction options?" at bounding box center [69, 738] width 15 height 15
checkbox input "false"
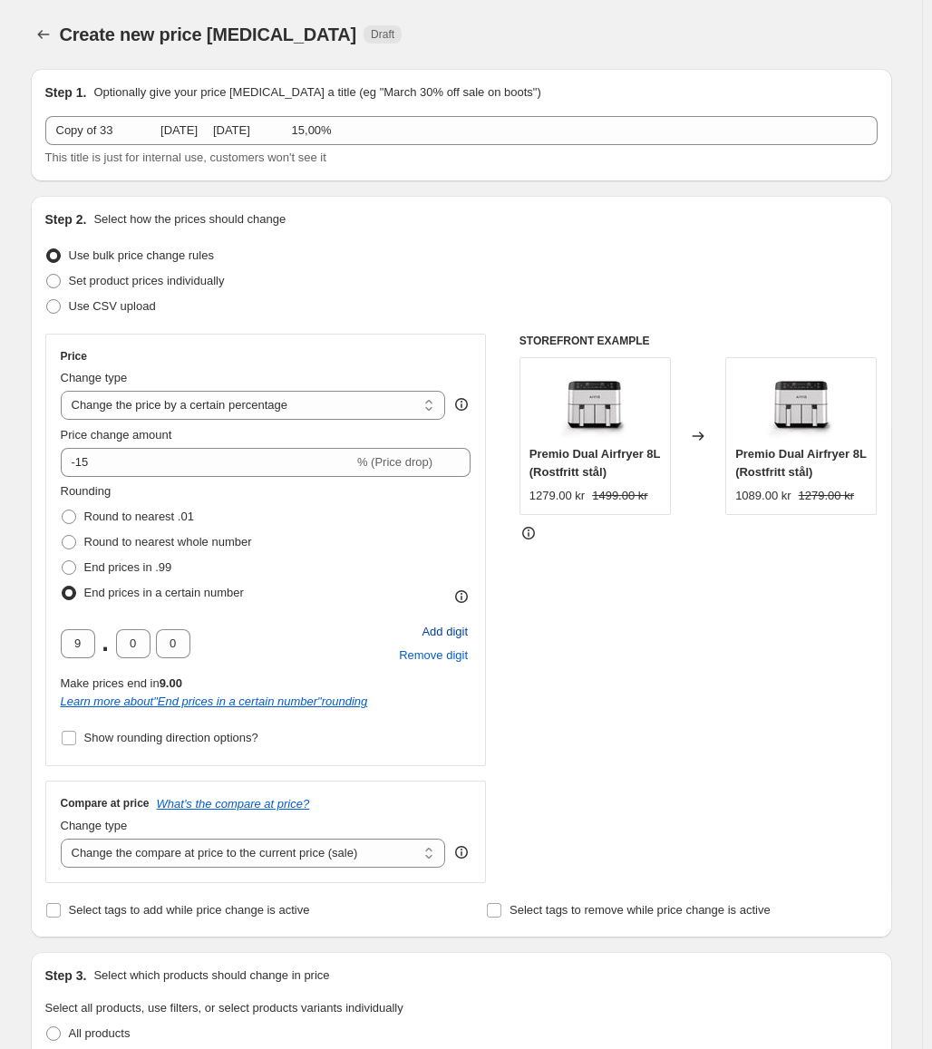
click at [466, 628] on span "Add digit" at bounding box center [445, 632] width 46 height 18
click at [90, 644] on input "text" at bounding box center [78, 643] width 34 height 29
type input "9"
drag, startPoint x: 706, startPoint y: 697, endPoint x: 695, endPoint y: 700, distance: 11.2
click at [695, 700] on div "STOREFRONT EXAMPLE Premio Dual Airfryer 8L (Rostfritt stål) 1279.00 kr 1499.00 …" at bounding box center [699, 609] width 358 height 550
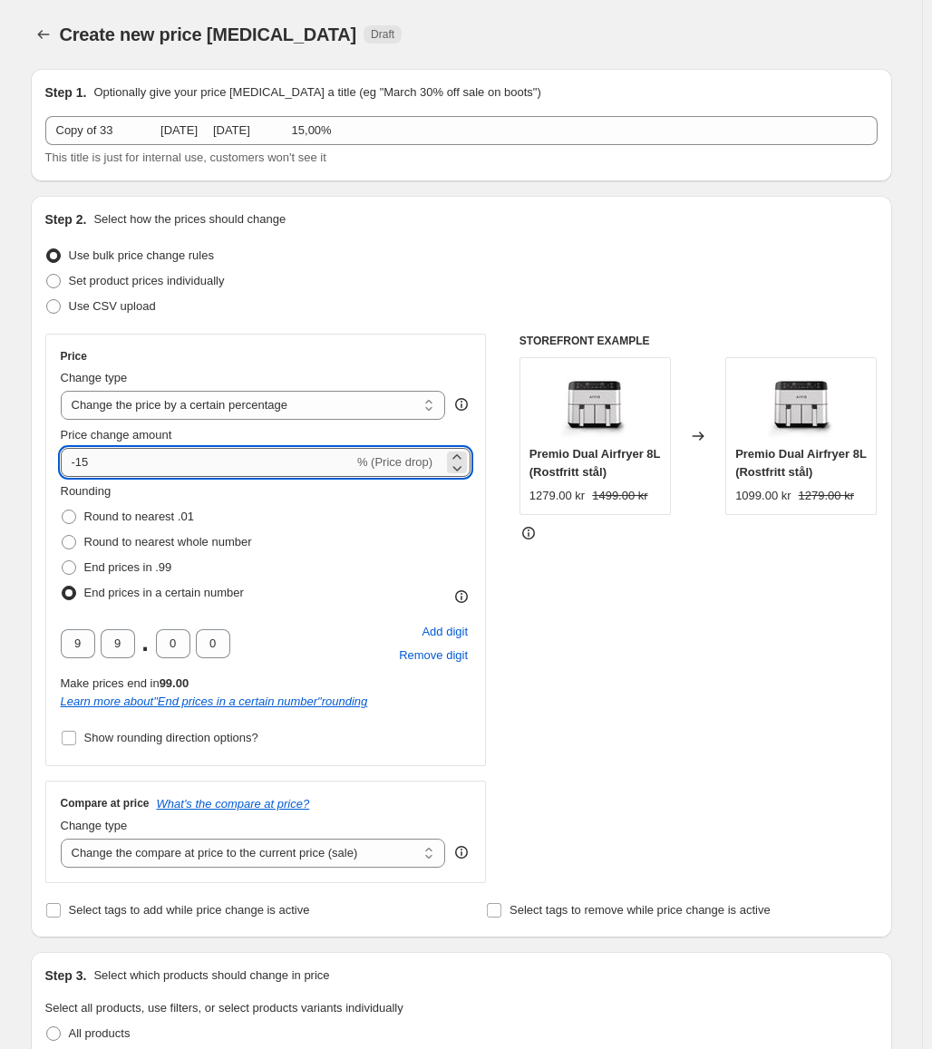
drag, startPoint x: 137, startPoint y: 453, endPoint x: 80, endPoint y: 454, distance: 57.1
click at [80, 454] on input "-15" at bounding box center [207, 462] width 293 height 29
type input "-20"
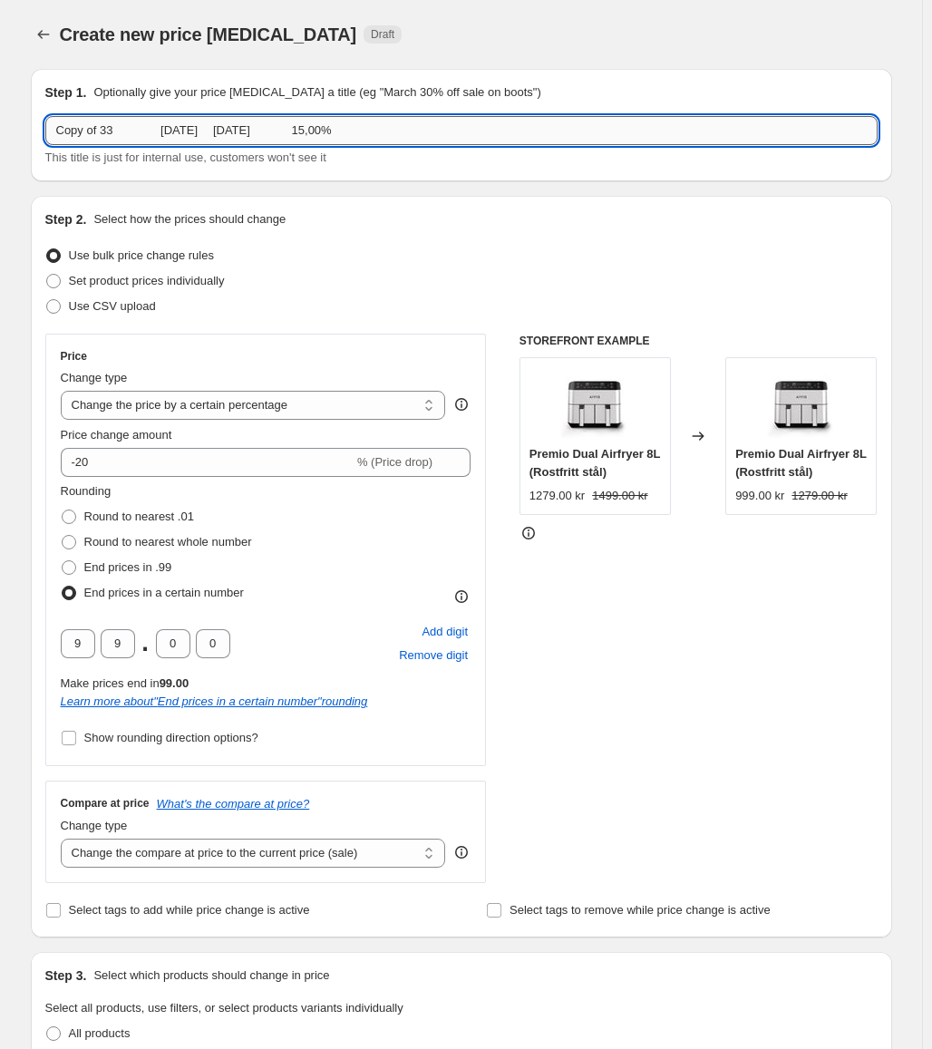
click at [222, 138] on input "Copy of 33 [DATE] [DATE] 15,00%" at bounding box center [461, 130] width 833 height 29
paste input "34 [DATE] [DATE] 15,00% 20"
type input "34 [DATE] [DATE] 15,00% 20,00%"
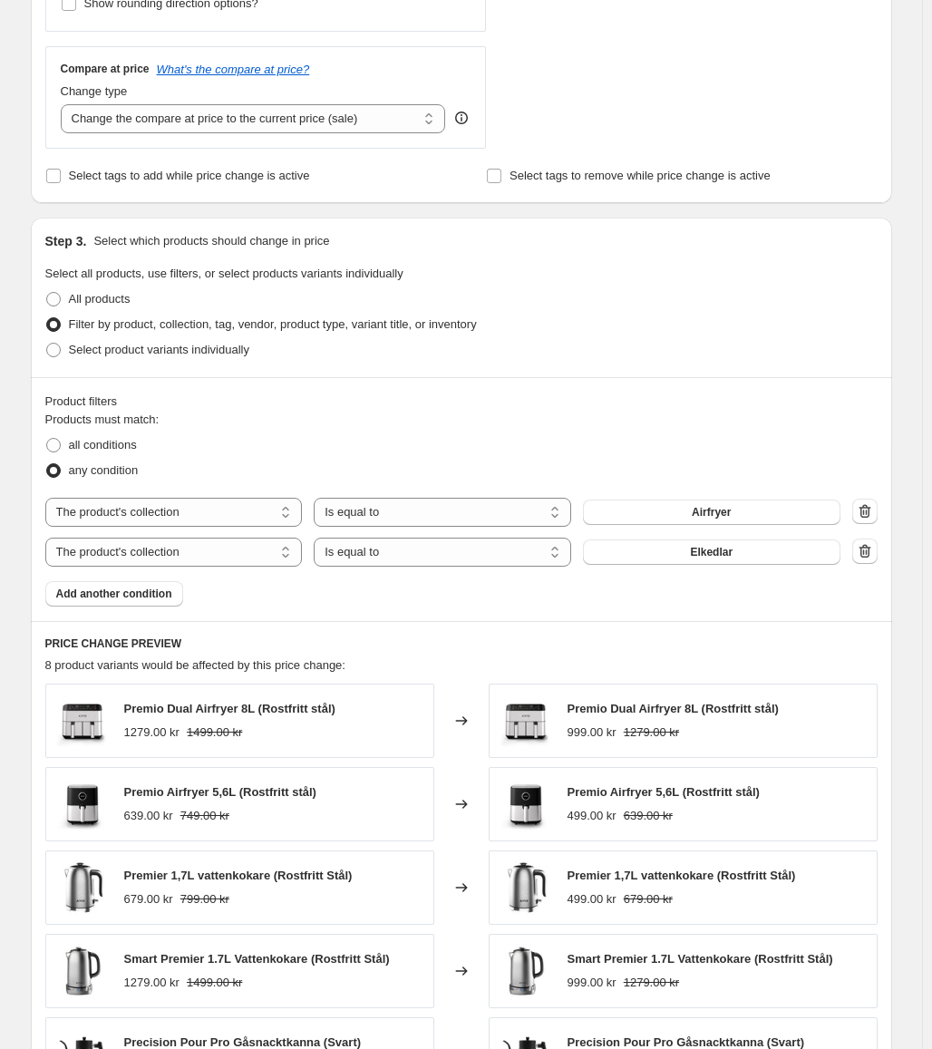
scroll to position [816, 0]
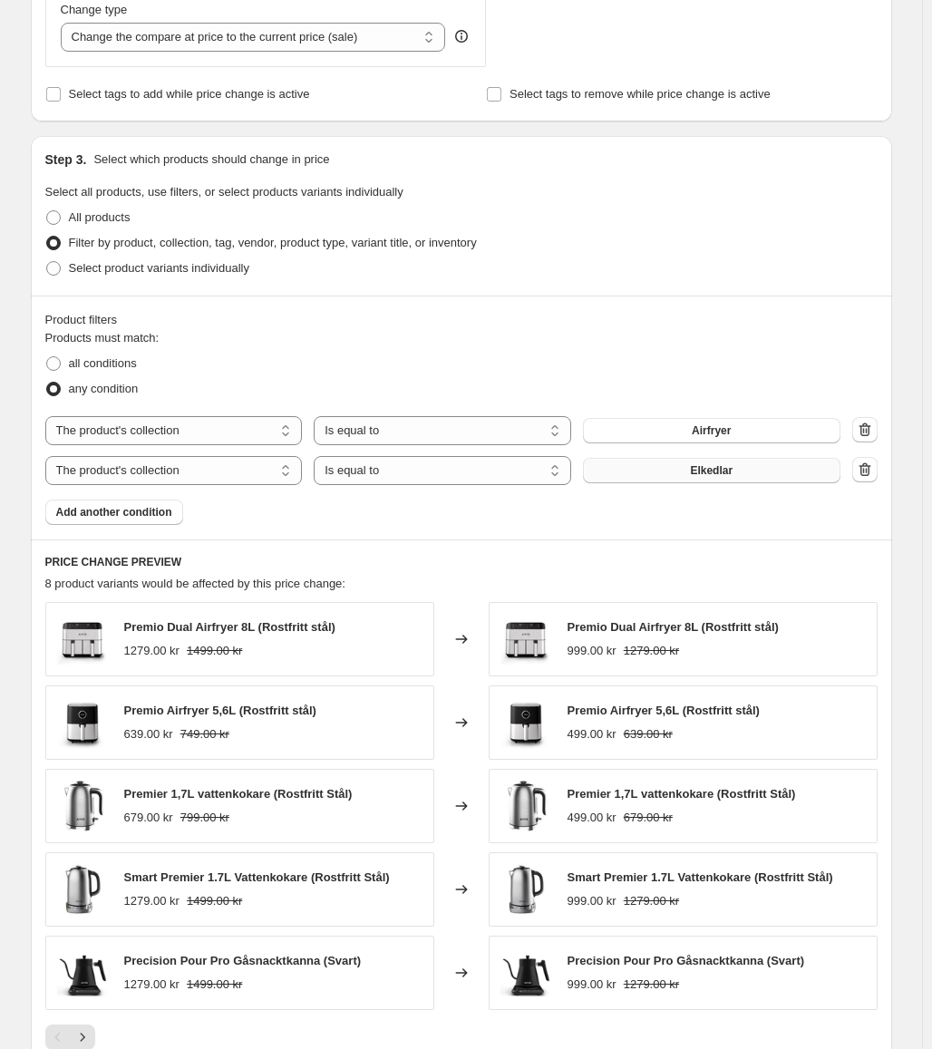
click at [656, 465] on button "Elkedlar" at bounding box center [712, 470] width 258 height 25
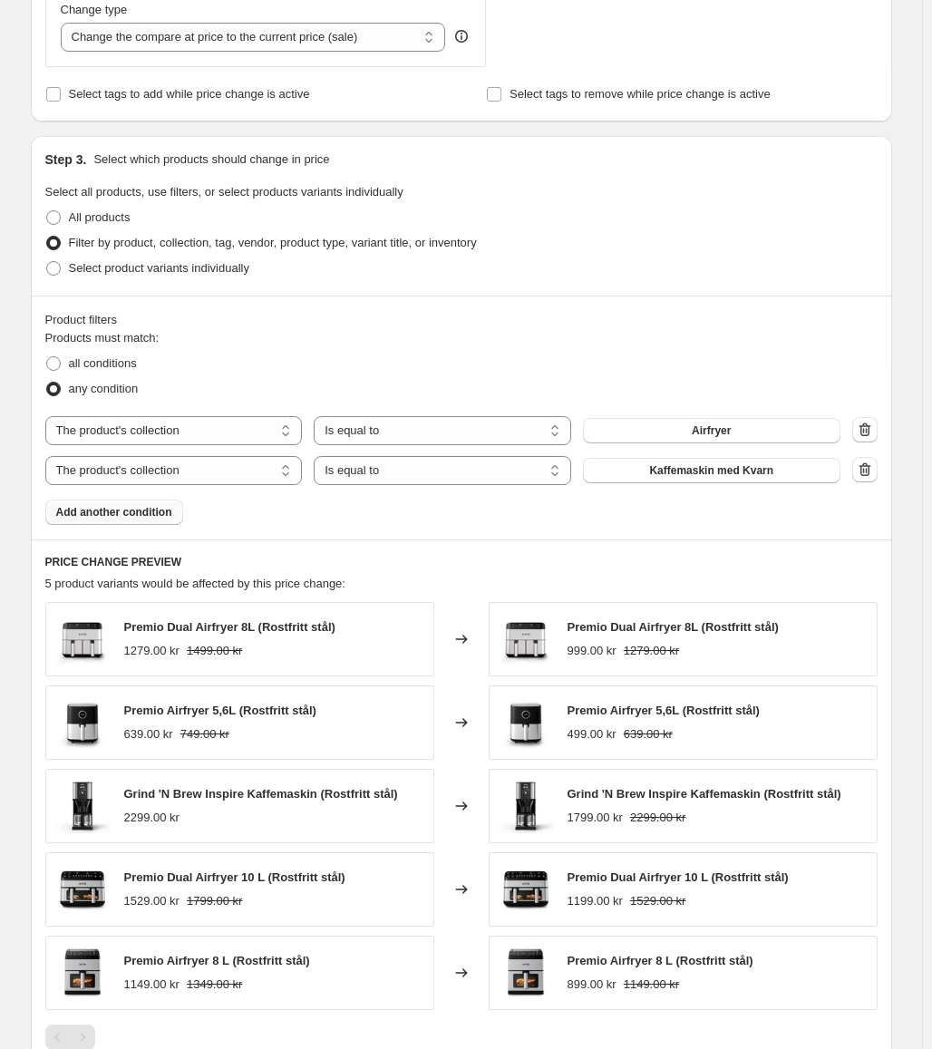
click at [140, 523] on button "Add another condition" at bounding box center [114, 512] width 138 height 25
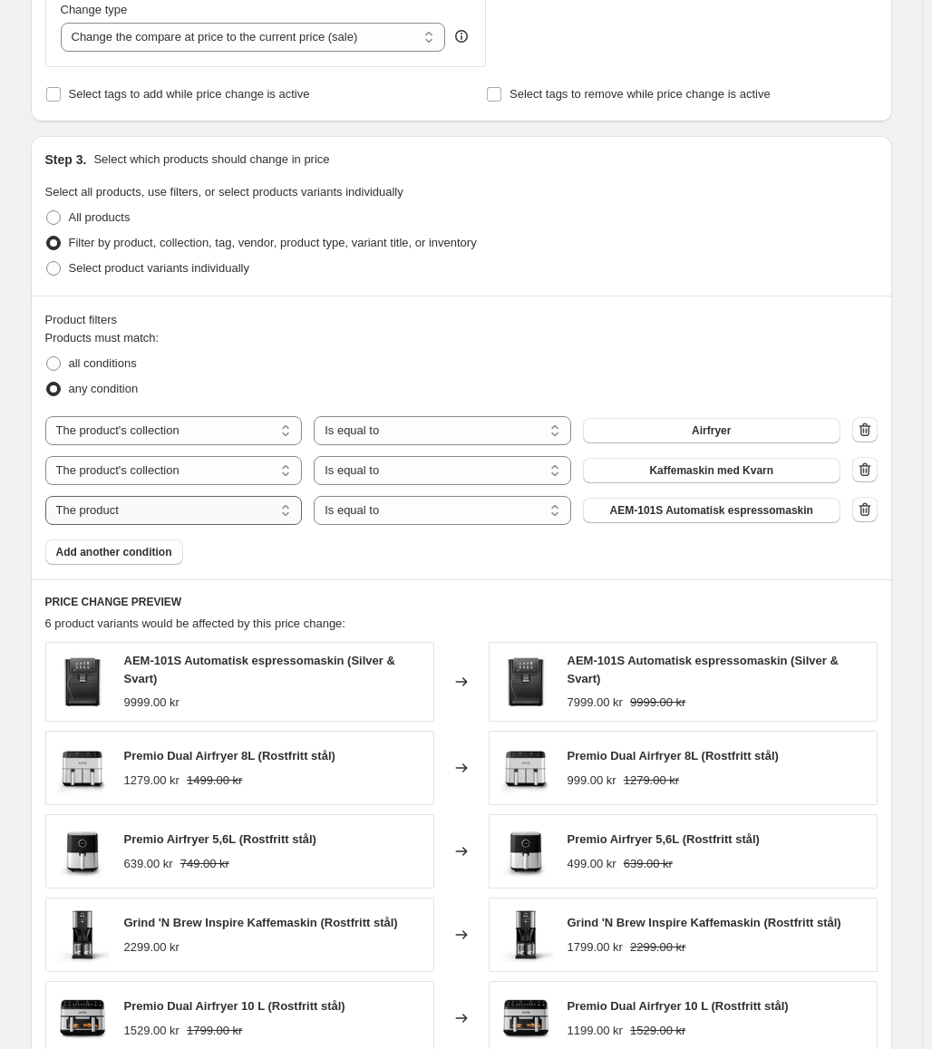
click at [221, 510] on select "The product The product's collection The product's tag The product's vendor The…" at bounding box center [174, 510] width 258 height 29
select select "collection"
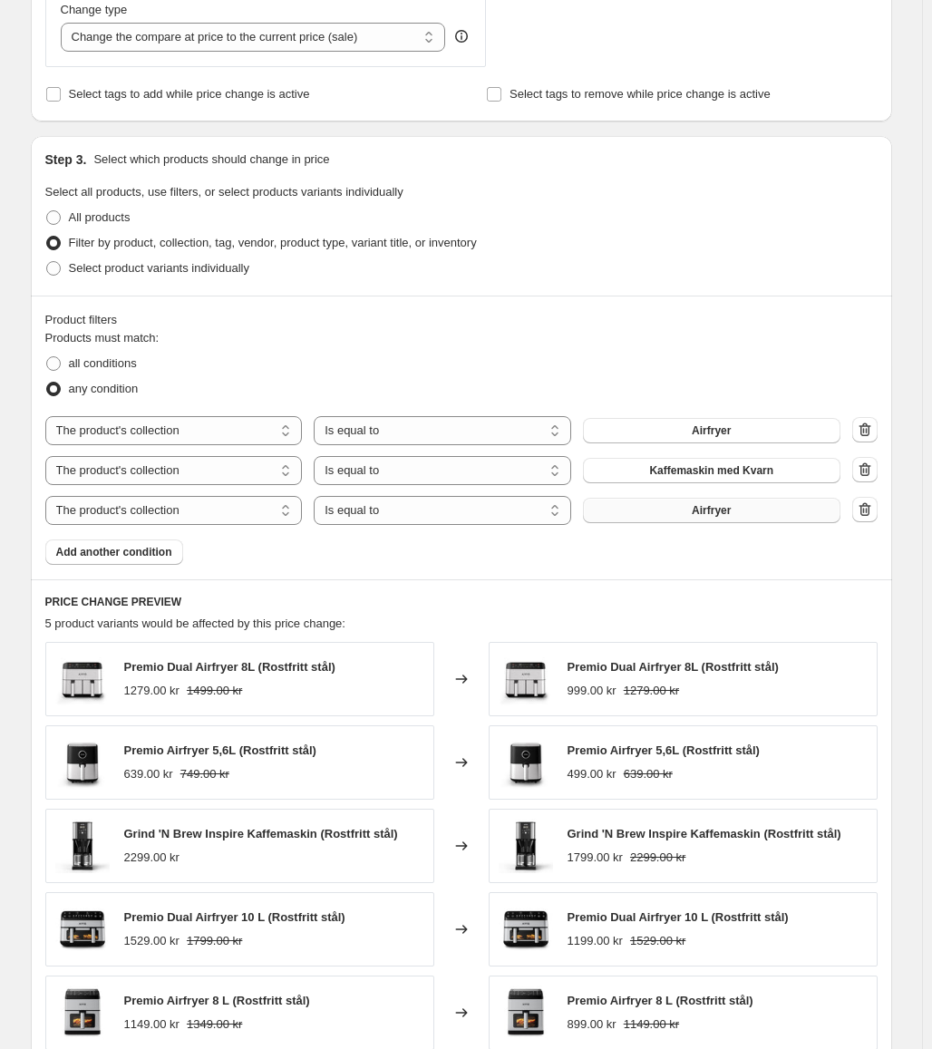
click at [743, 505] on button "Airfryer" at bounding box center [712, 510] width 258 height 25
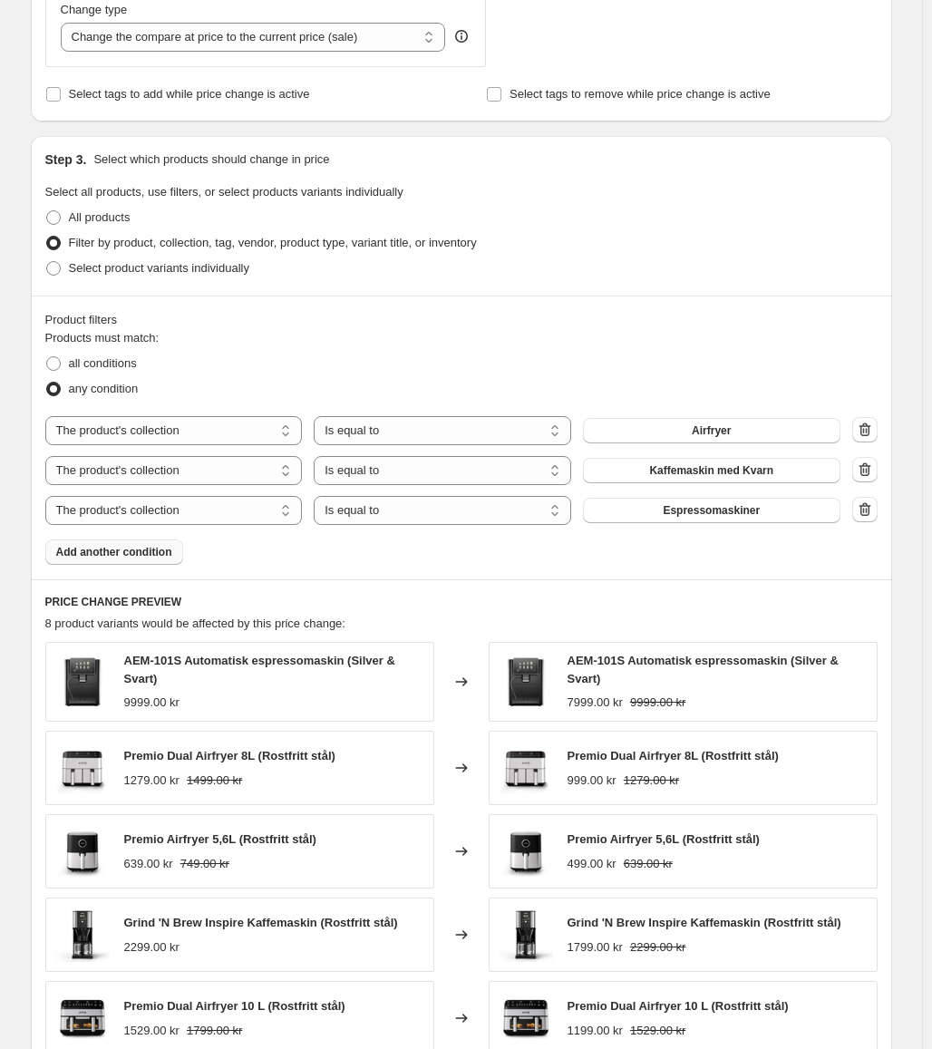
click at [156, 565] on button "Add another condition" at bounding box center [114, 552] width 138 height 25
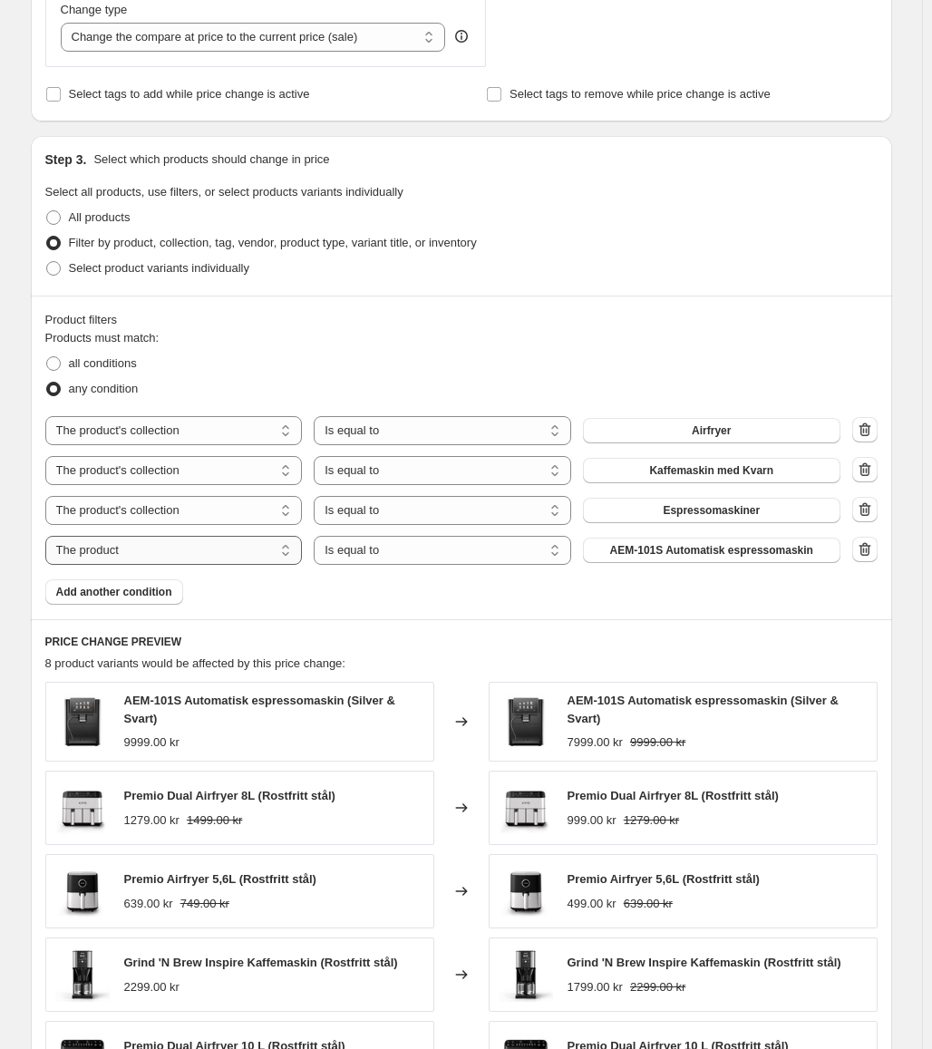
click at [240, 554] on select "The product The product's collection The product's tag The product's vendor The…" at bounding box center [174, 550] width 258 height 29
select select "collection"
click at [703, 547] on span "Airfryer" at bounding box center [711, 550] width 39 height 15
